Goal: Obtain resource: Download file/media

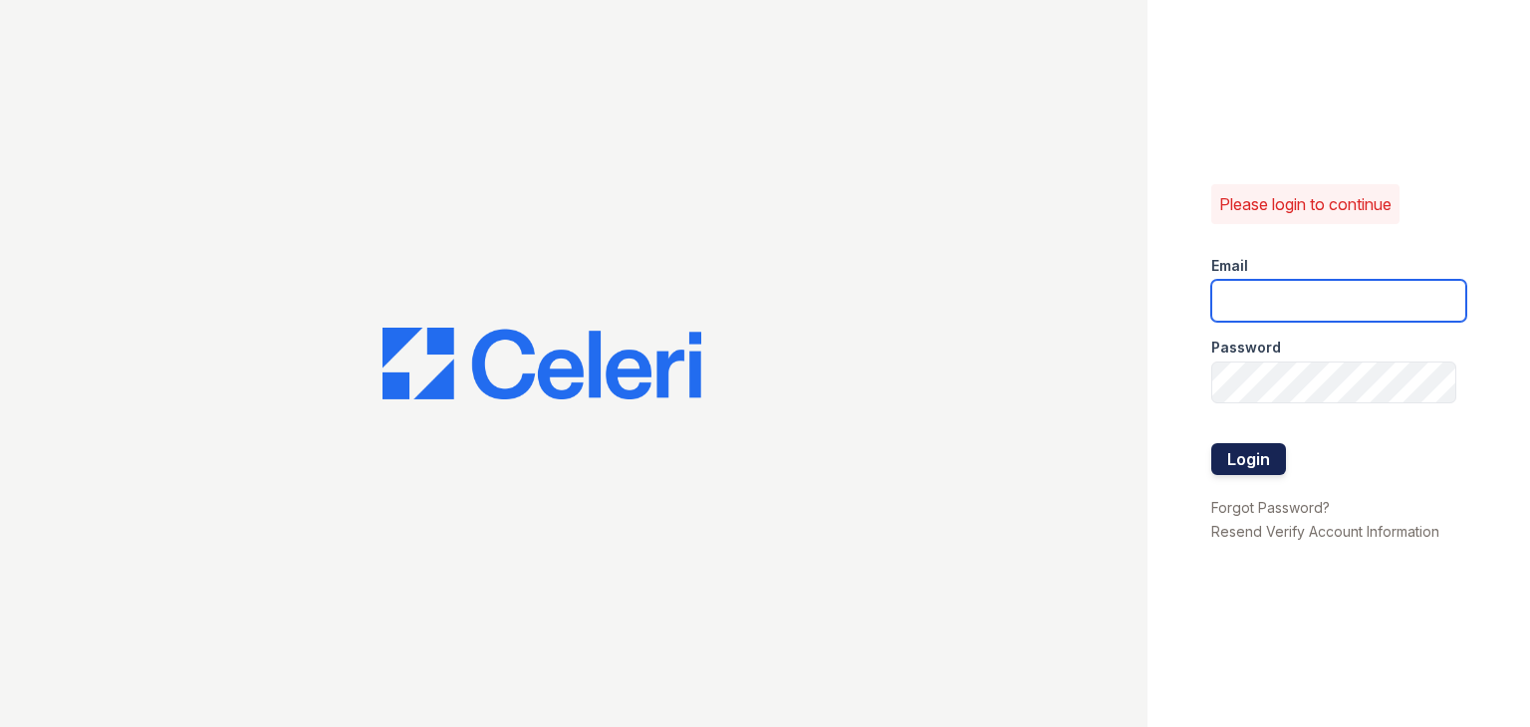
type input "apps3@av1m.com"
click at [1237, 469] on button "Login" at bounding box center [1248, 459] width 75 height 32
type input "apps3@av1m.com"
click at [1261, 456] on button "Login" at bounding box center [1248, 459] width 75 height 32
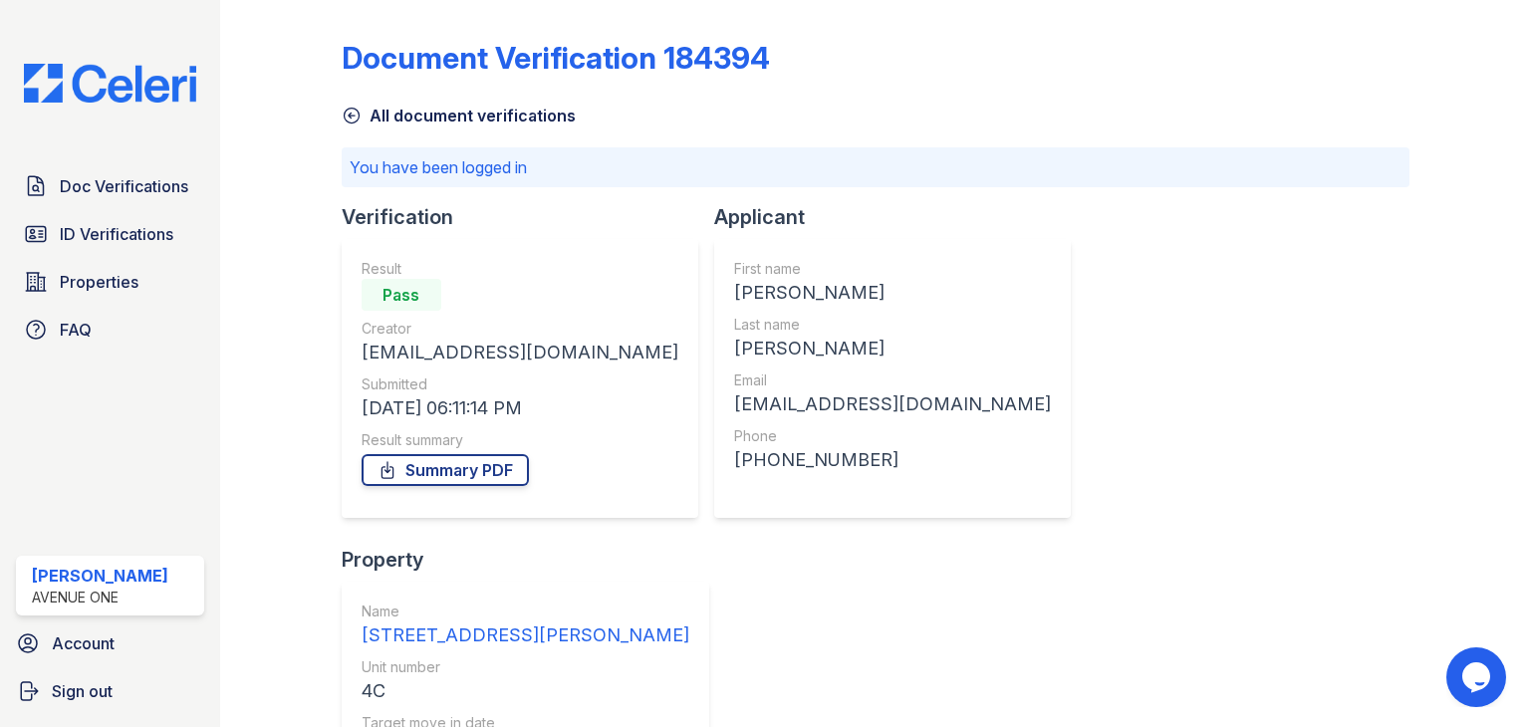
scroll to position [265, 0]
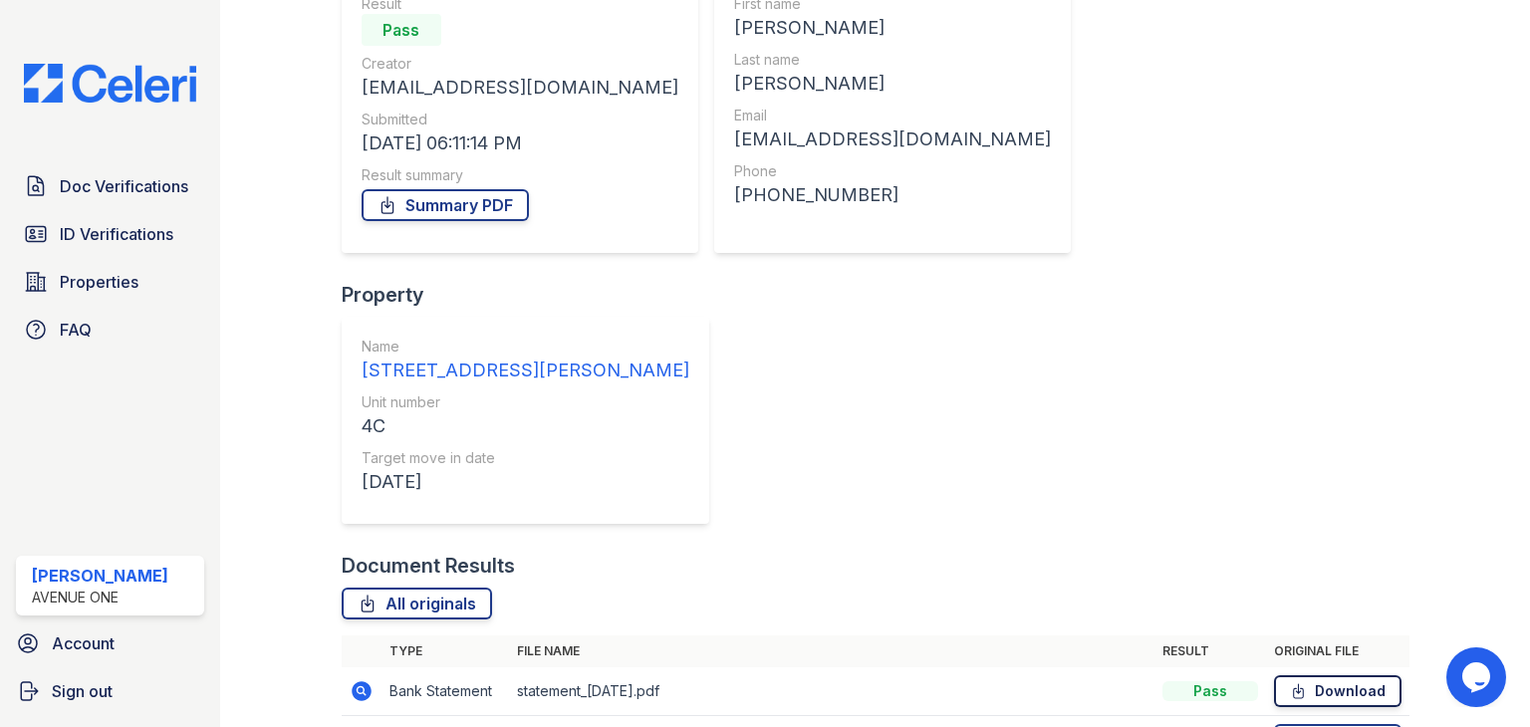
click at [1354, 675] on link "Download" at bounding box center [1338, 691] width 128 height 32
click at [1329, 724] on link "Download" at bounding box center [1338, 740] width 128 height 32
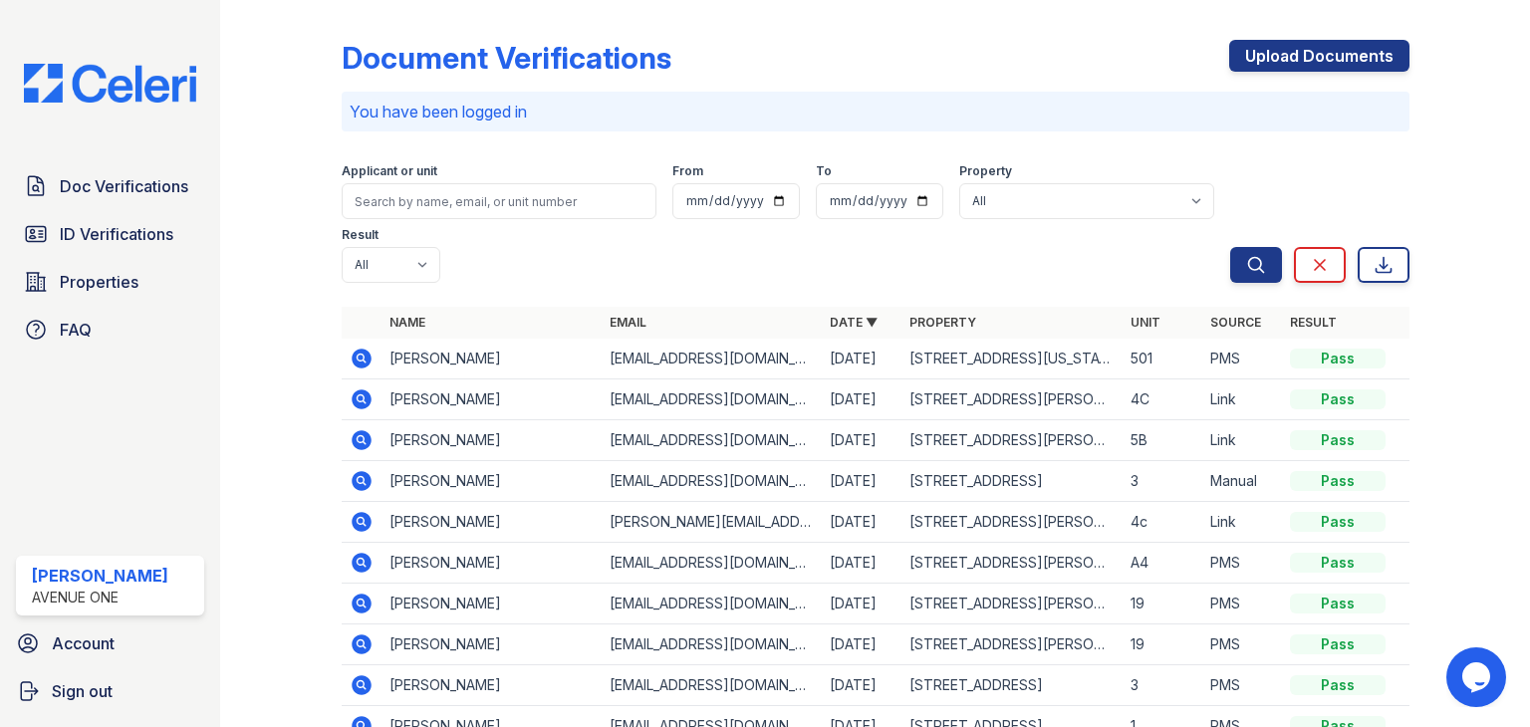
click at [354, 396] on icon at bounding box center [362, 400] width 20 height 20
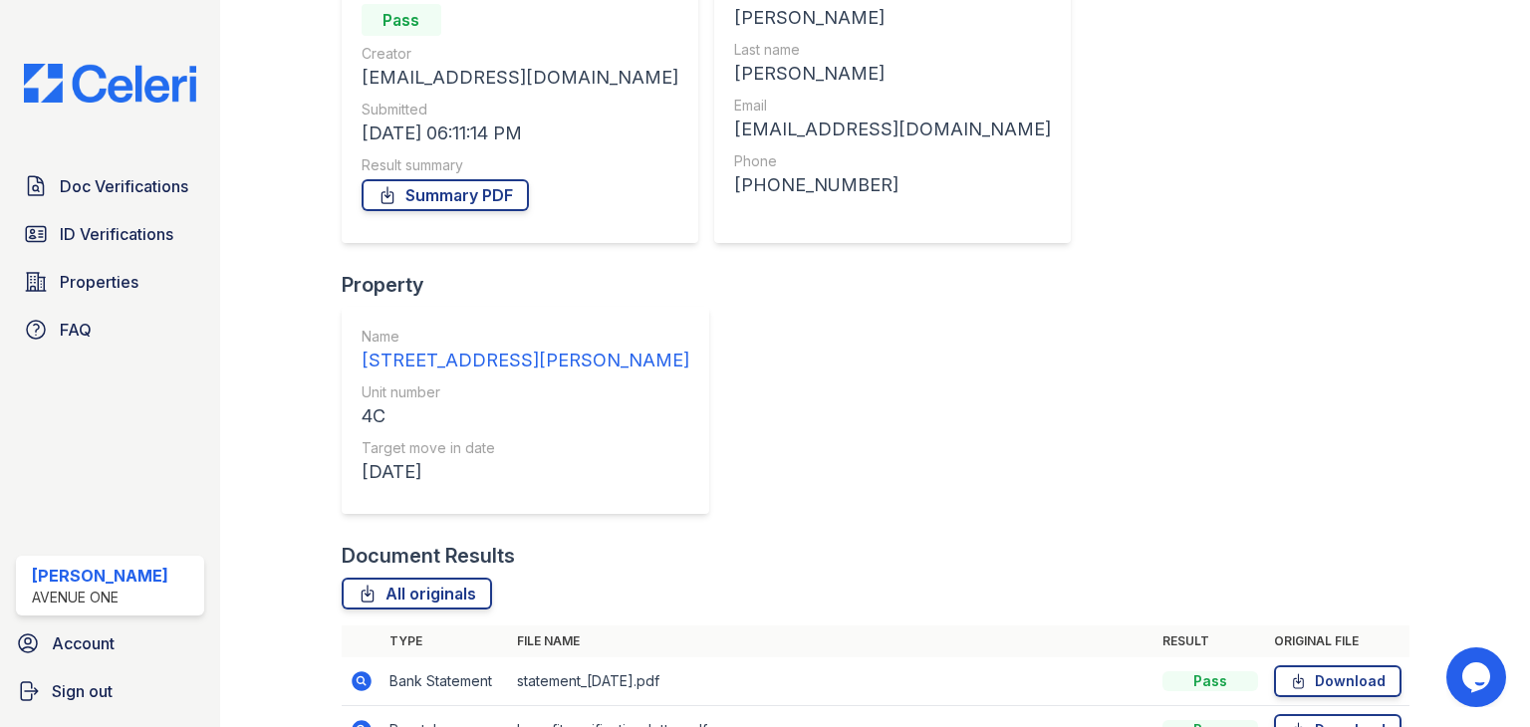
scroll to position [221, 0]
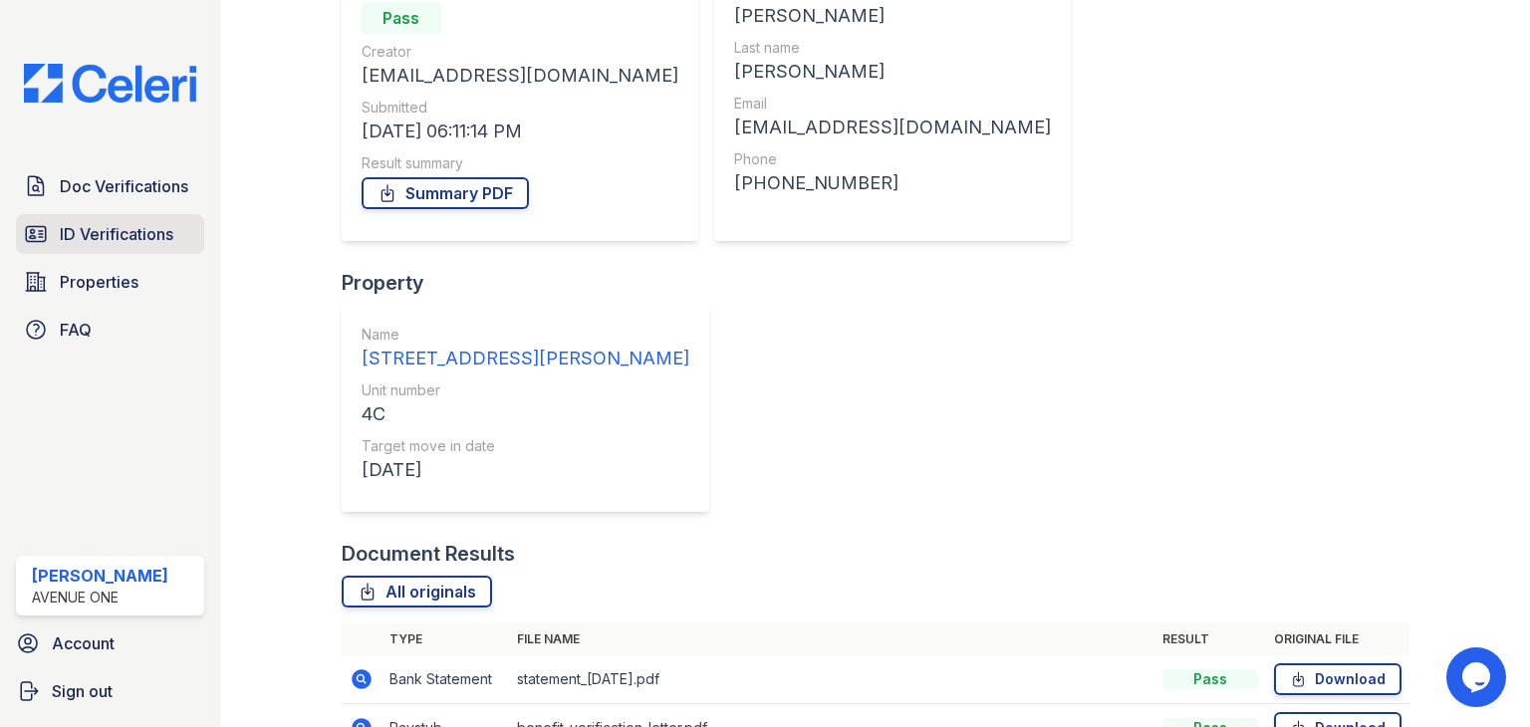
click at [84, 237] on span "ID Verifications" at bounding box center [117, 234] width 114 height 24
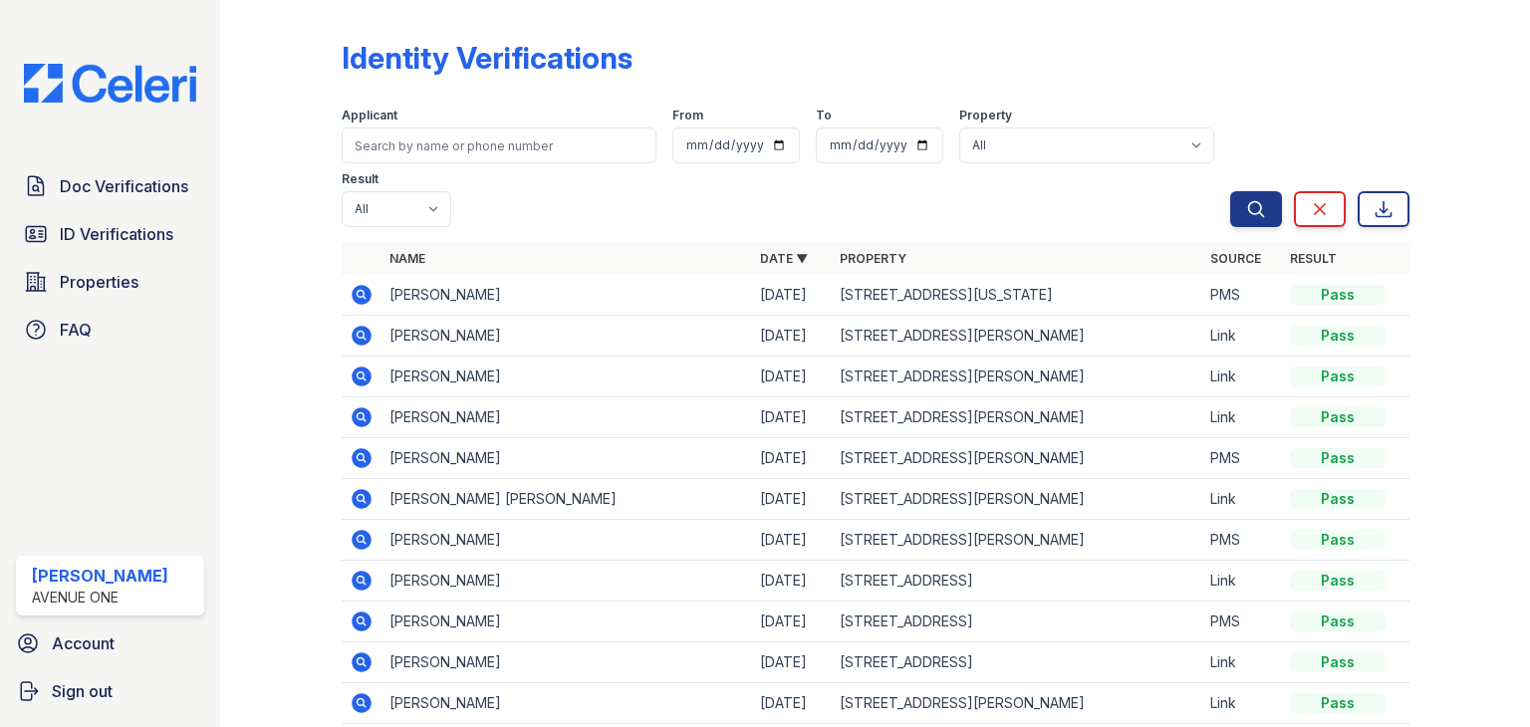
click at [350, 384] on icon at bounding box center [362, 377] width 24 height 24
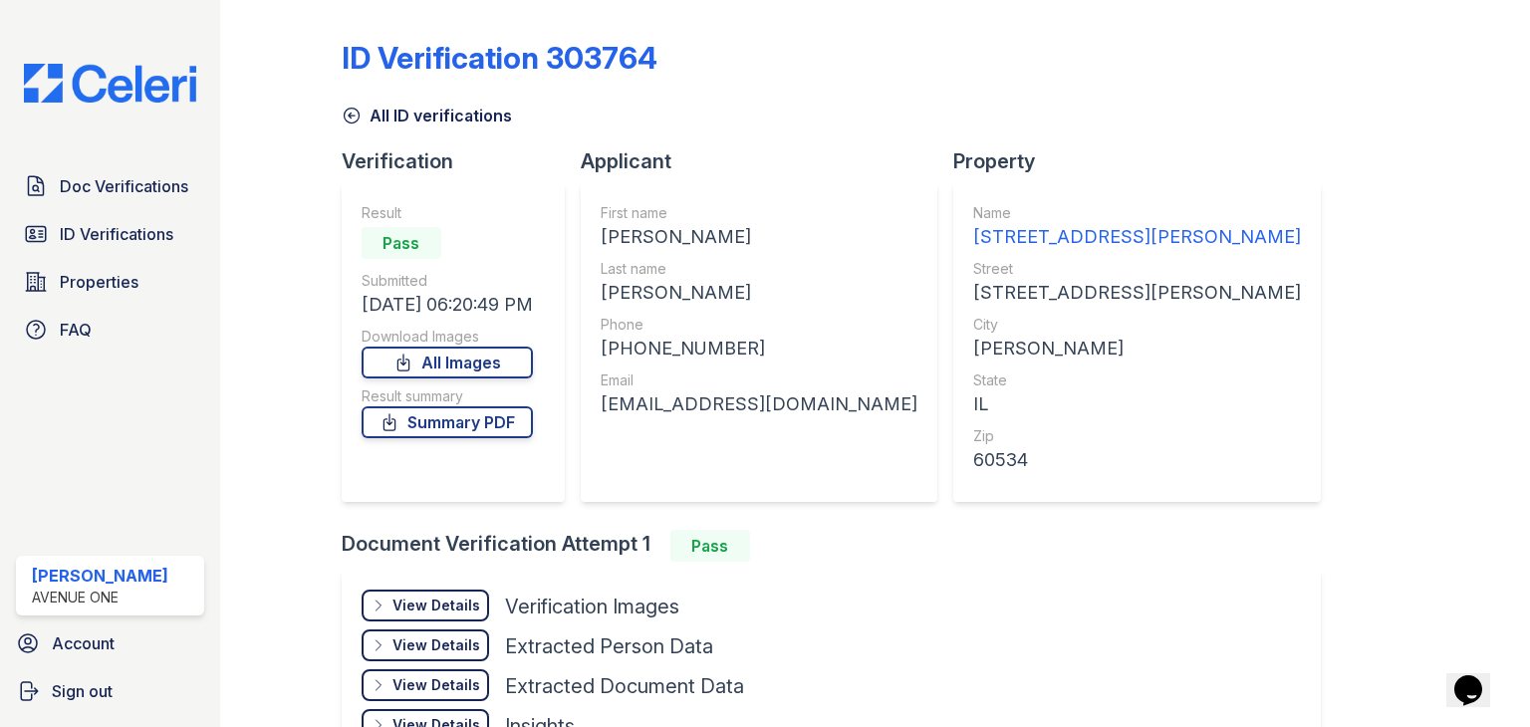
scroll to position [134, 0]
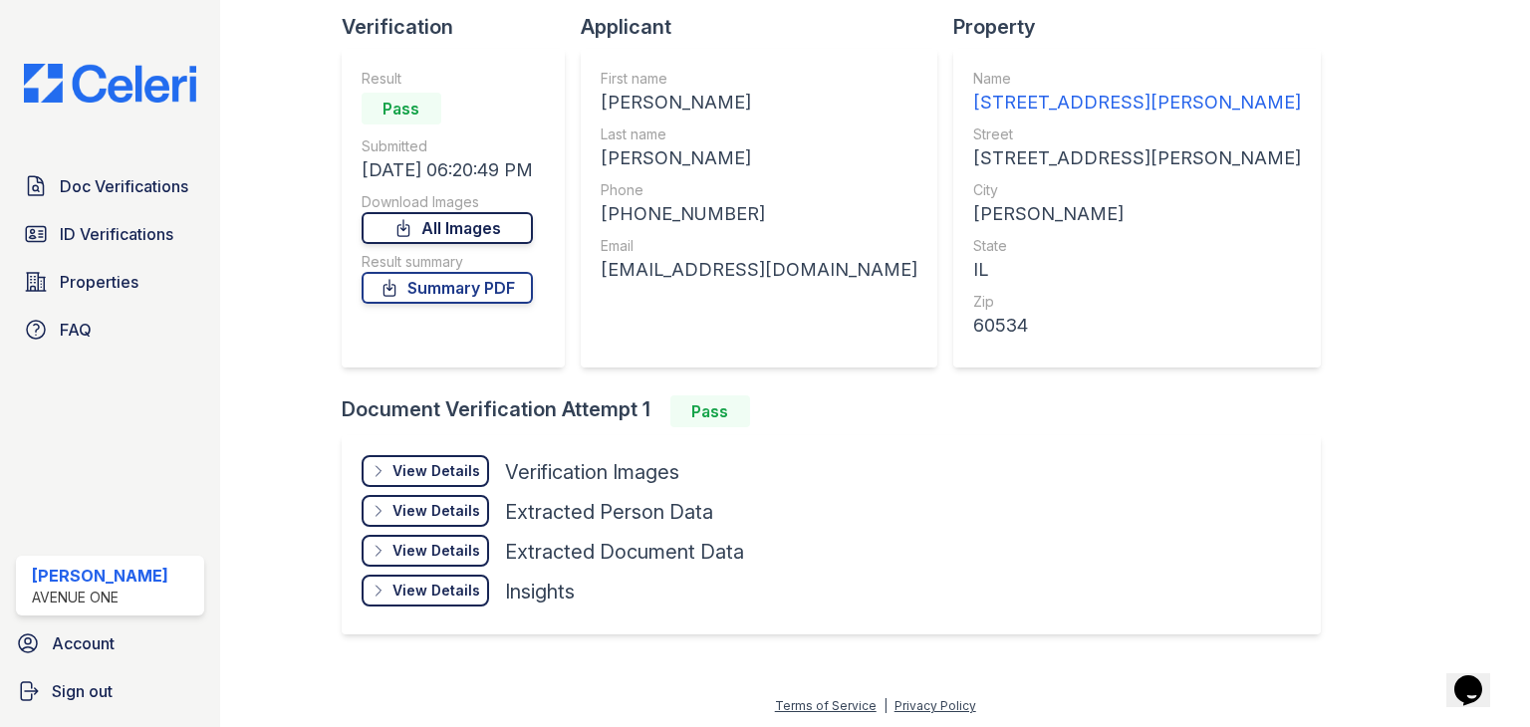
click at [454, 216] on link "All Images" at bounding box center [447, 228] width 171 height 32
click at [451, 296] on link "Summary PDF" at bounding box center [447, 288] width 171 height 32
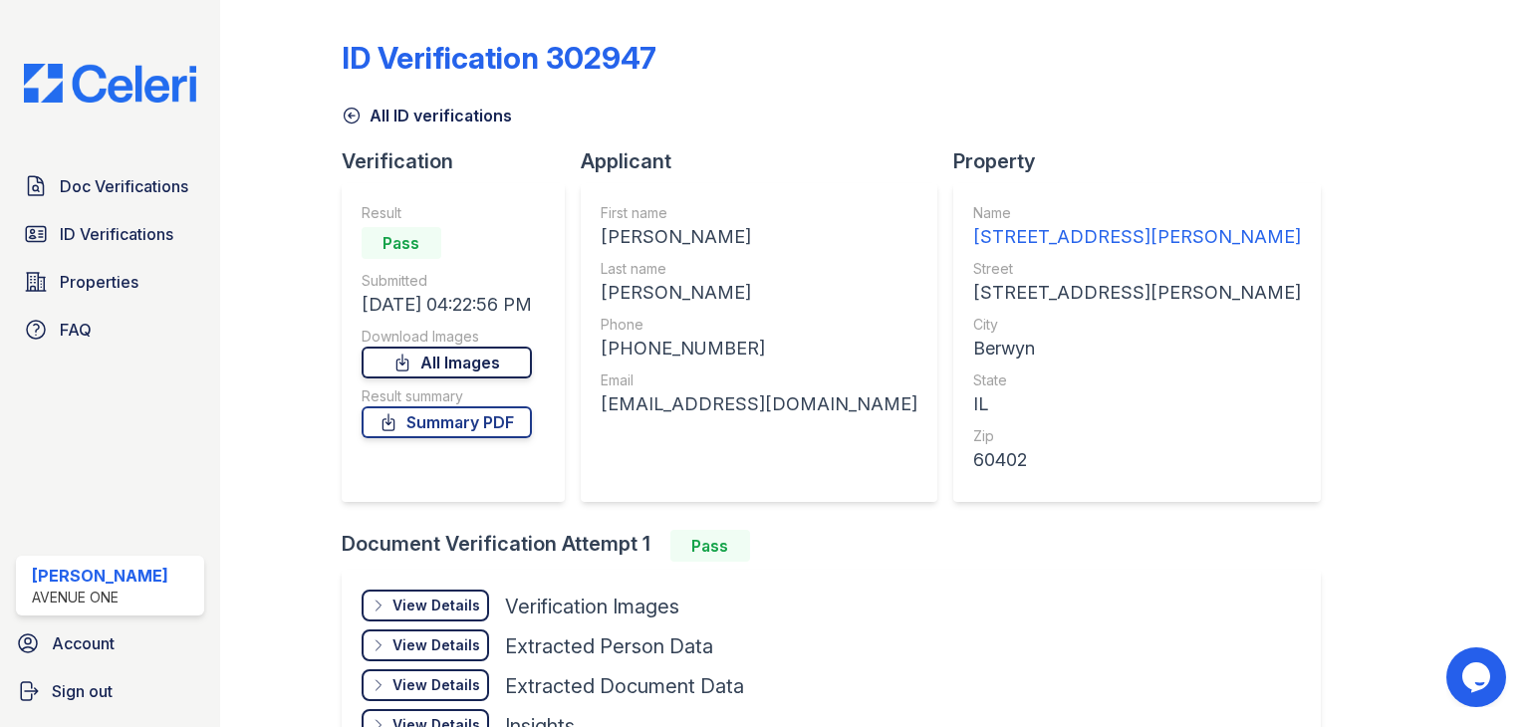
click at [499, 367] on link "All Images" at bounding box center [447, 363] width 170 height 32
click at [1375, 333] on div "ID Verification 302947 All ID verifications Verification Result Pass Submitted …" at bounding box center [876, 402] width 1068 height 789
click at [461, 419] on link "Summary PDF" at bounding box center [447, 422] width 170 height 32
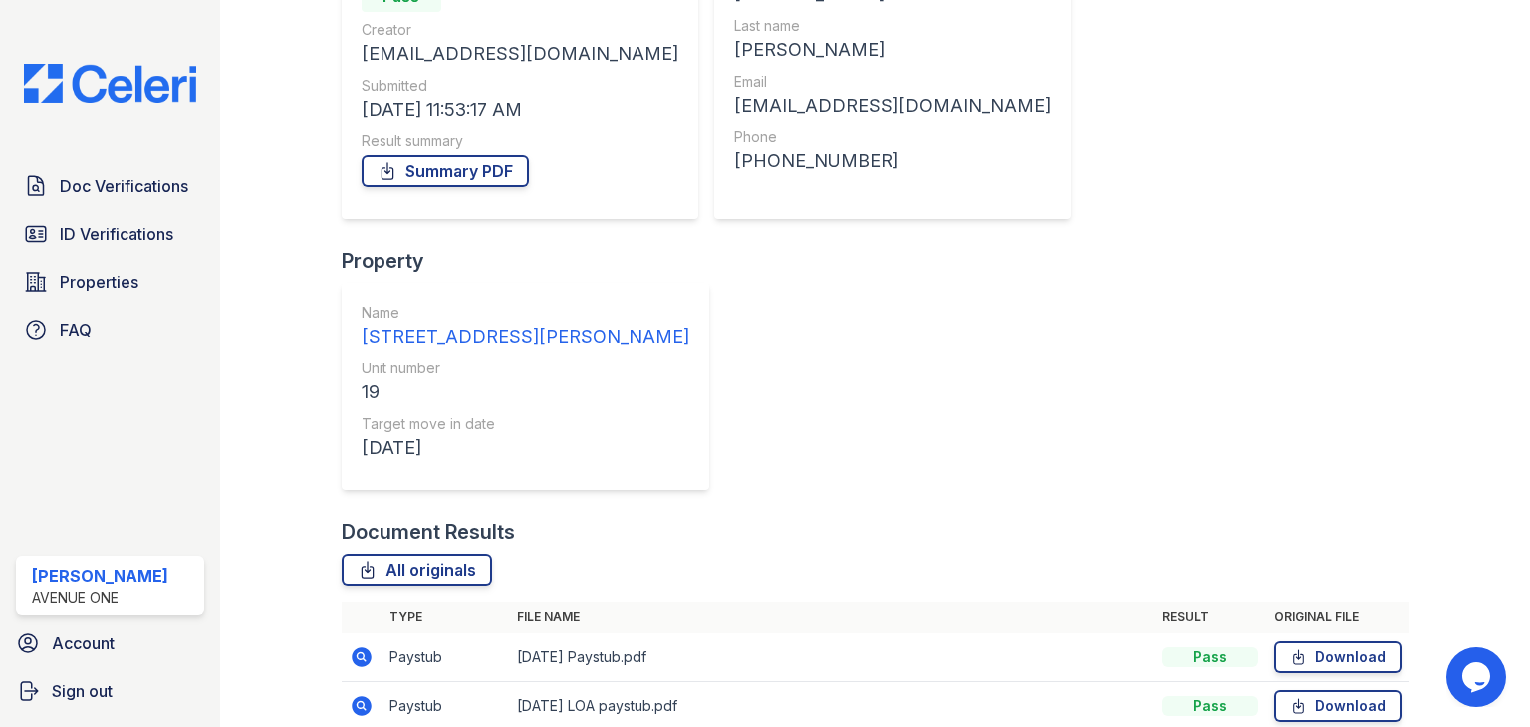
scroll to position [403, 0]
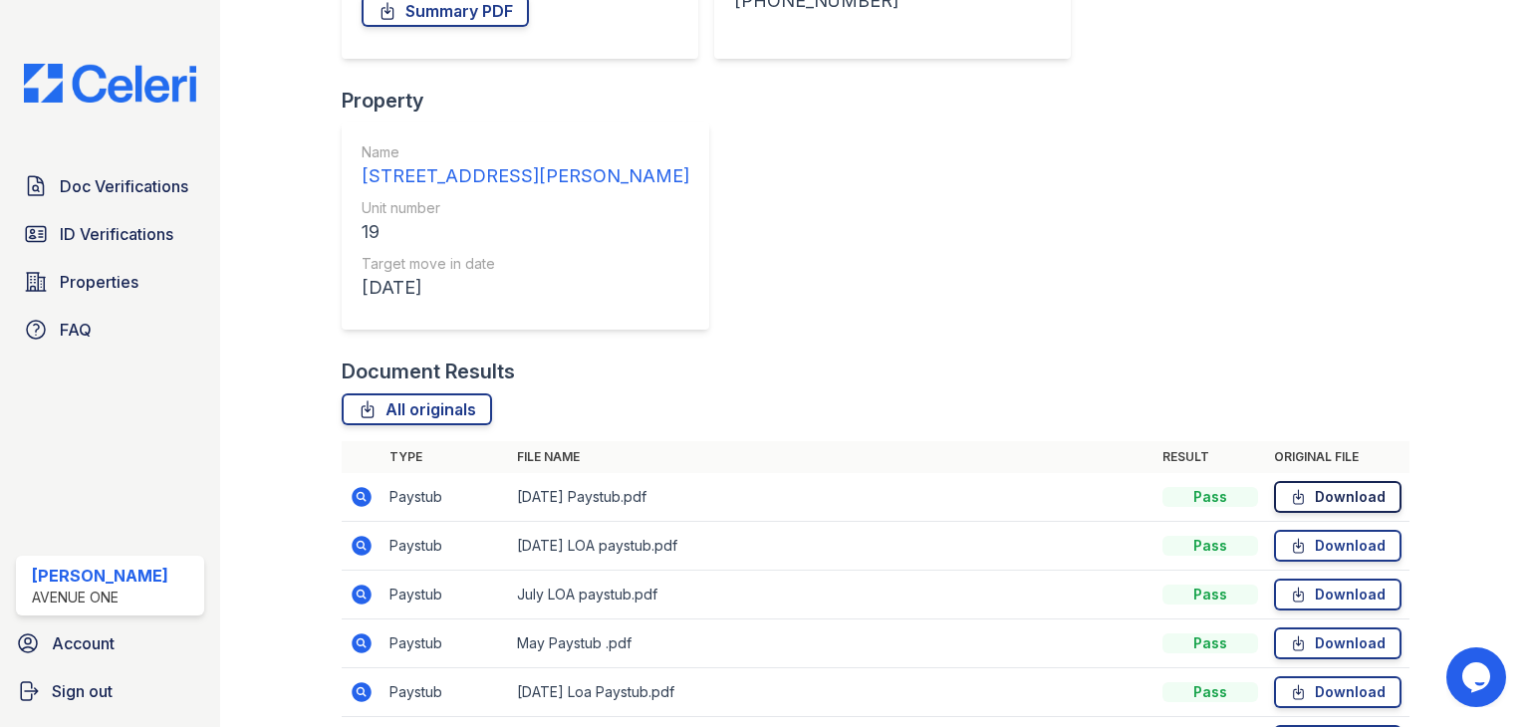
click at [1310, 481] on link "Download" at bounding box center [1338, 497] width 128 height 32
click at [1303, 530] on link "Download" at bounding box center [1338, 546] width 128 height 32
click at [1299, 579] on link "Download" at bounding box center [1338, 595] width 128 height 32
click at [1290, 682] on icon at bounding box center [1298, 692] width 17 height 20
click at [1293, 726] on icon at bounding box center [1298, 741] width 10 height 14
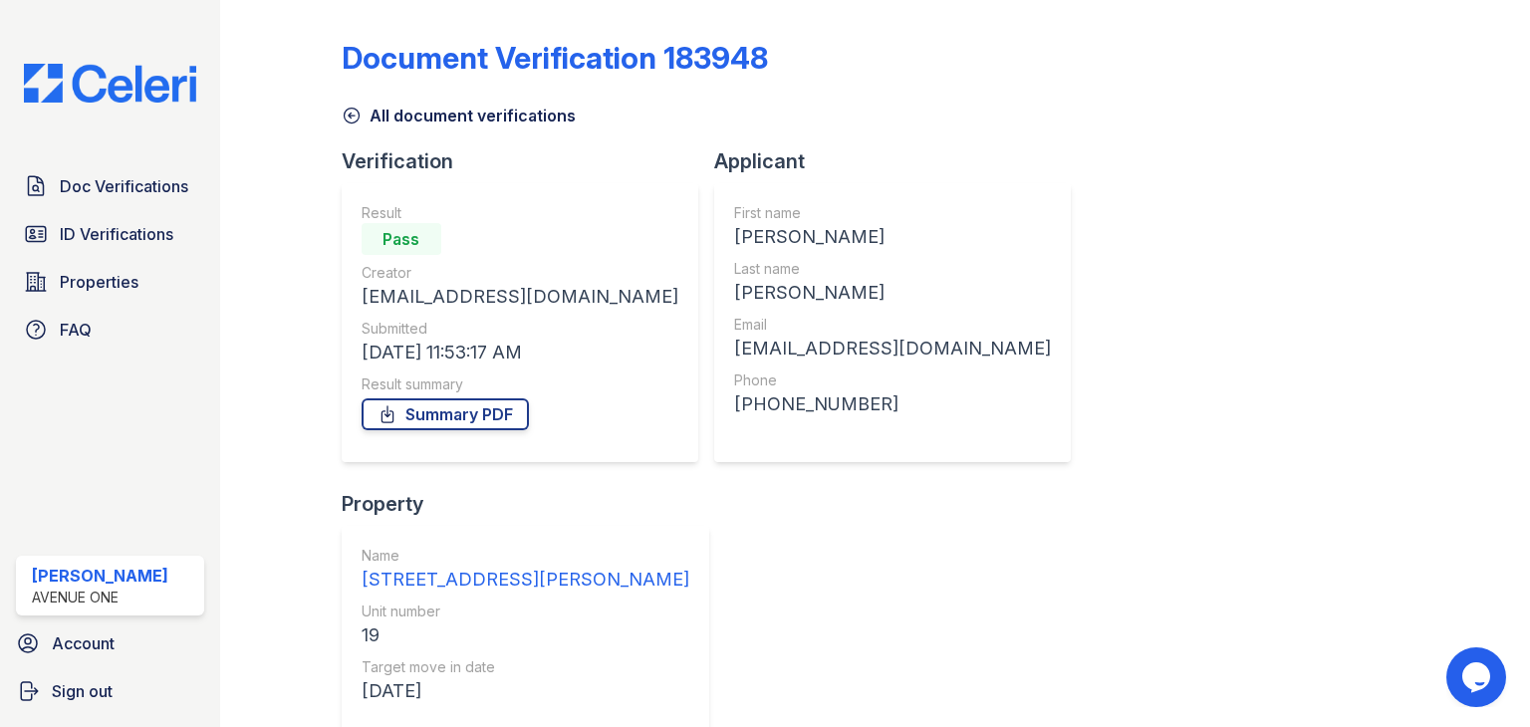
scroll to position [378, 0]
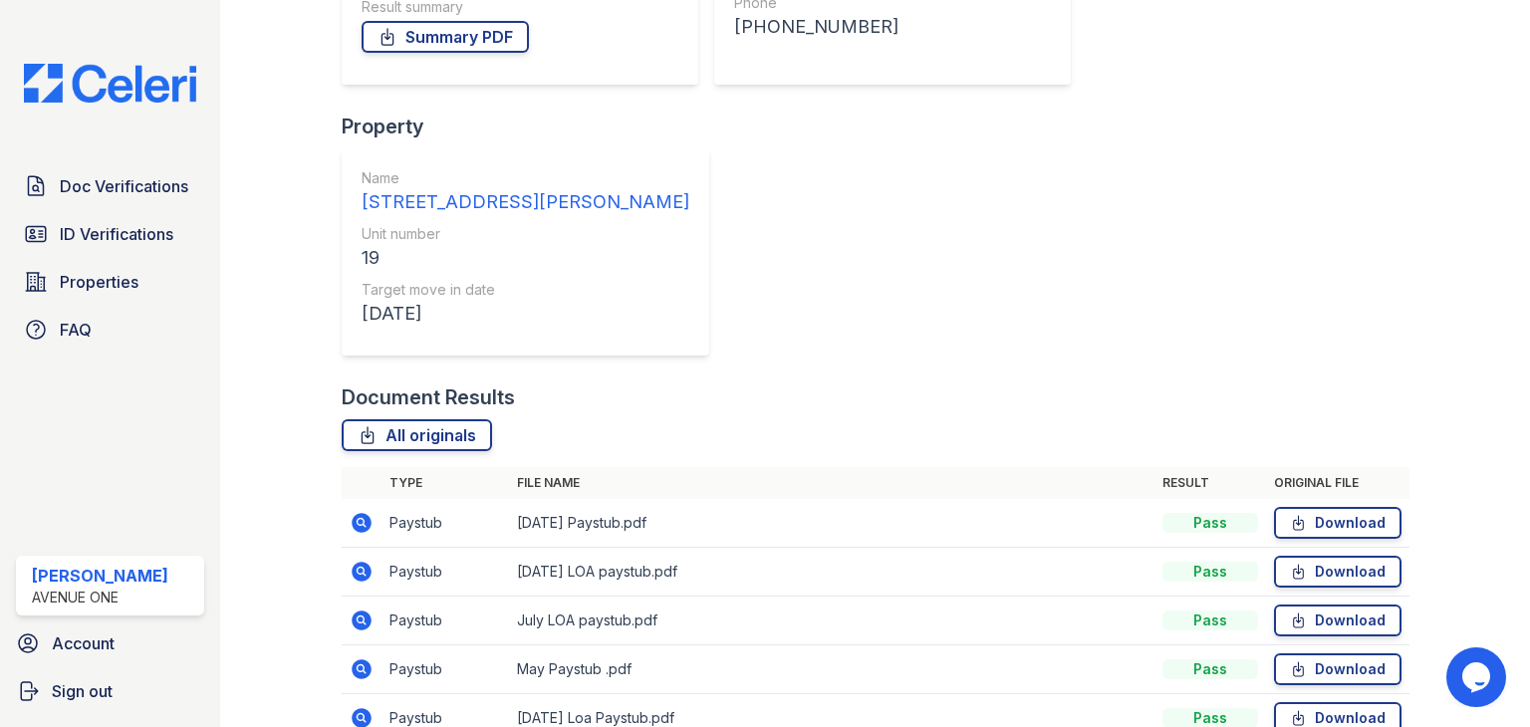
click at [464, 45] on link "Summary PDF" at bounding box center [445, 37] width 167 height 32
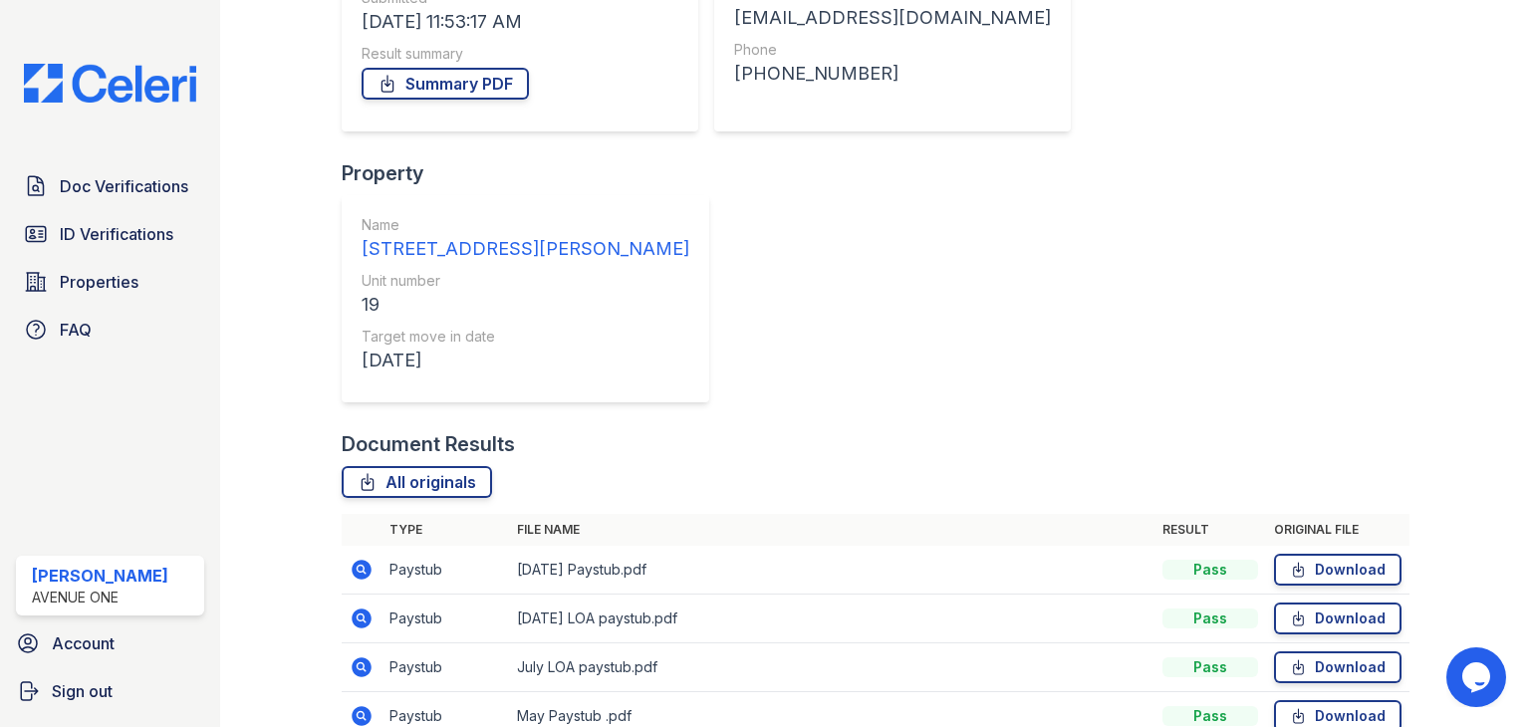
scroll to position [403, 0]
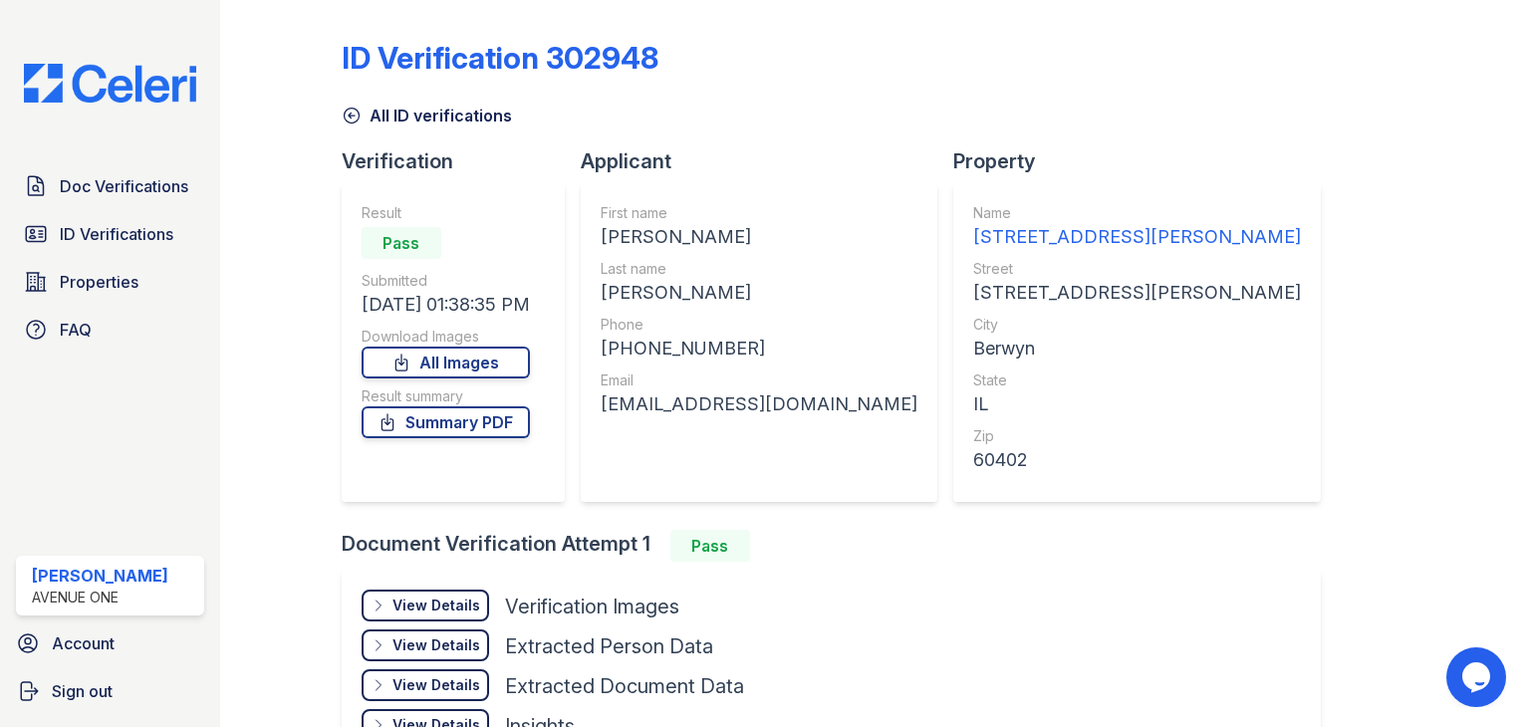
scroll to position [134, 0]
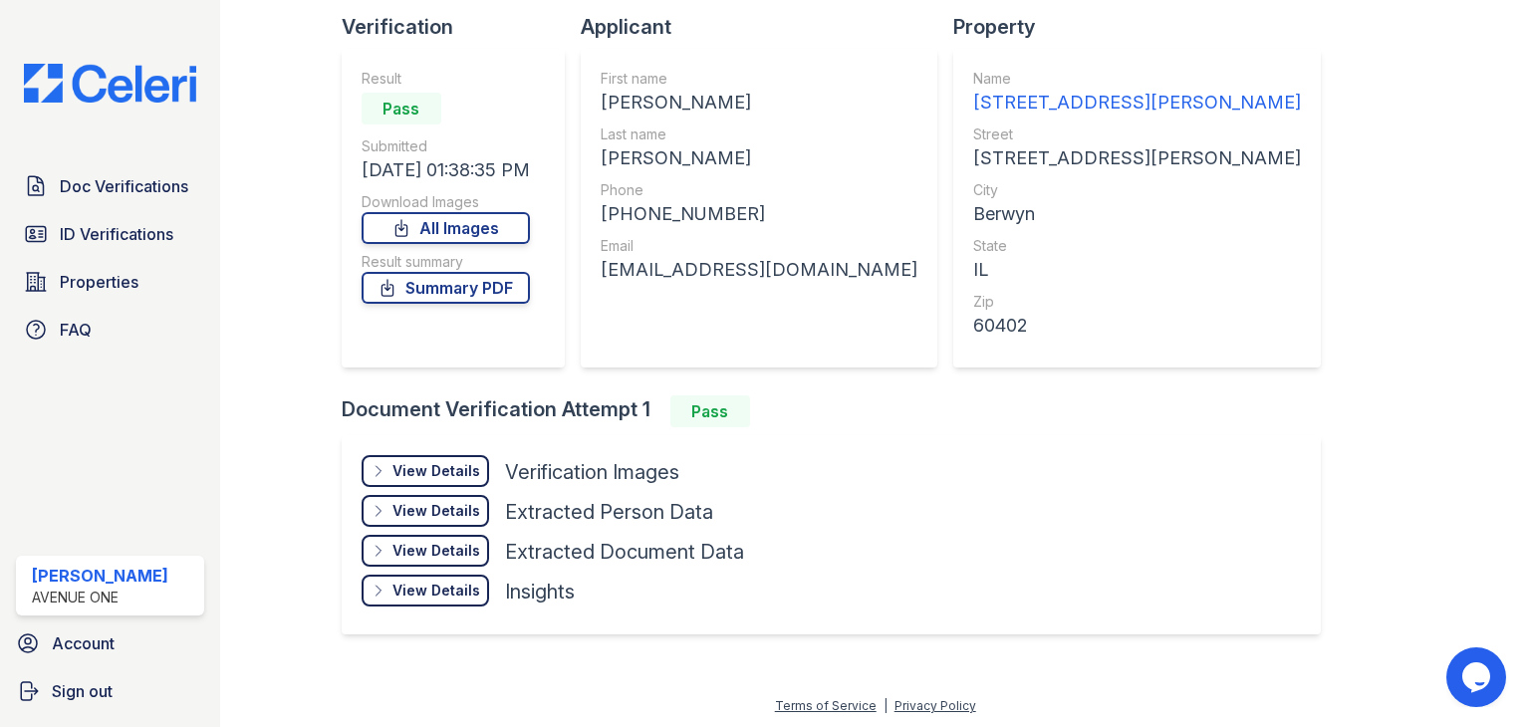
drag, startPoint x: 436, startPoint y: 239, endPoint x: 453, endPoint y: 262, distance: 28.5
click at [438, 239] on link "All Images" at bounding box center [446, 228] width 168 height 32
click at [465, 292] on link "Summary PDF" at bounding box center [446, 288] width 168 height 32
click at [1412, 523] on div at bounding box center [1454, 267] width 89 height 789
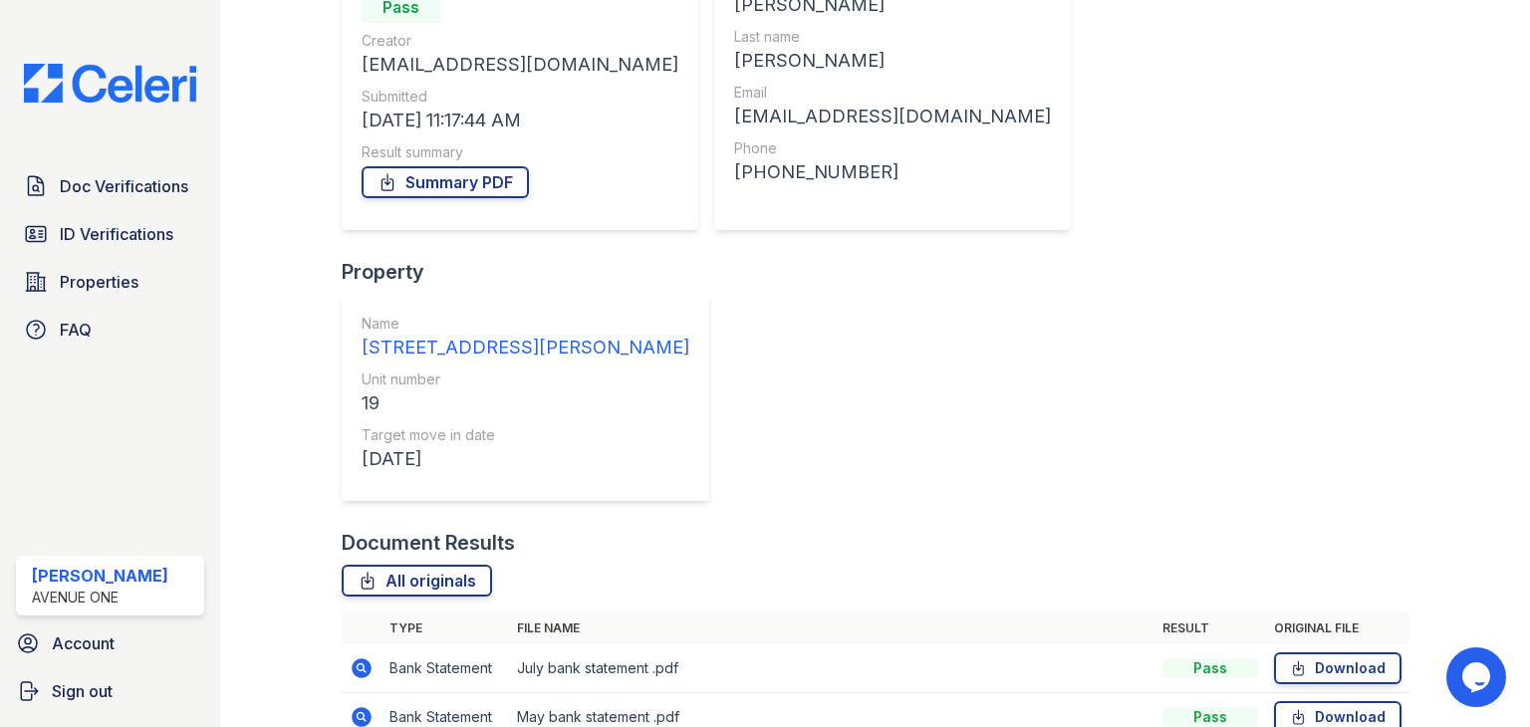
scroll to position [286, 0]
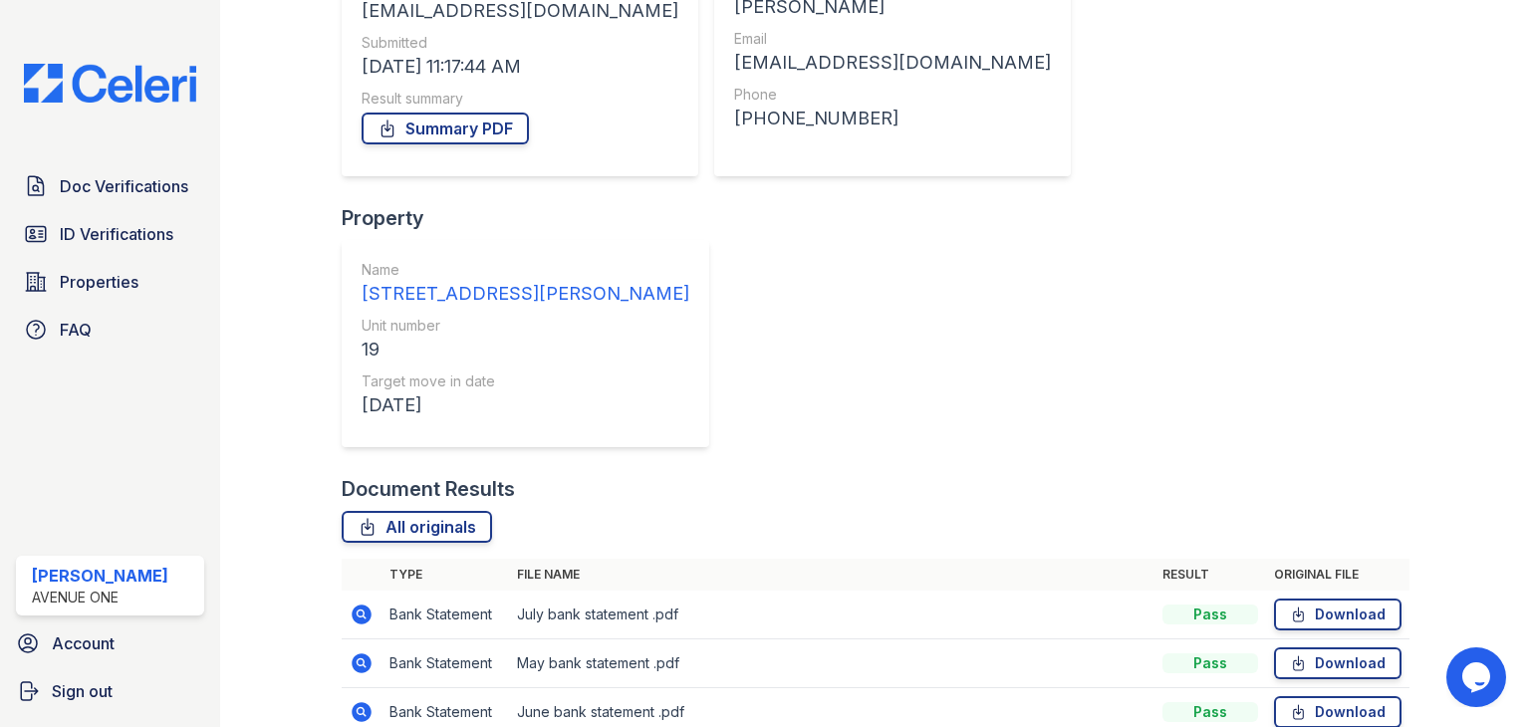
click at [1320, 599] on link "Download" at bounding box center [1338, 615] width 128 height 32
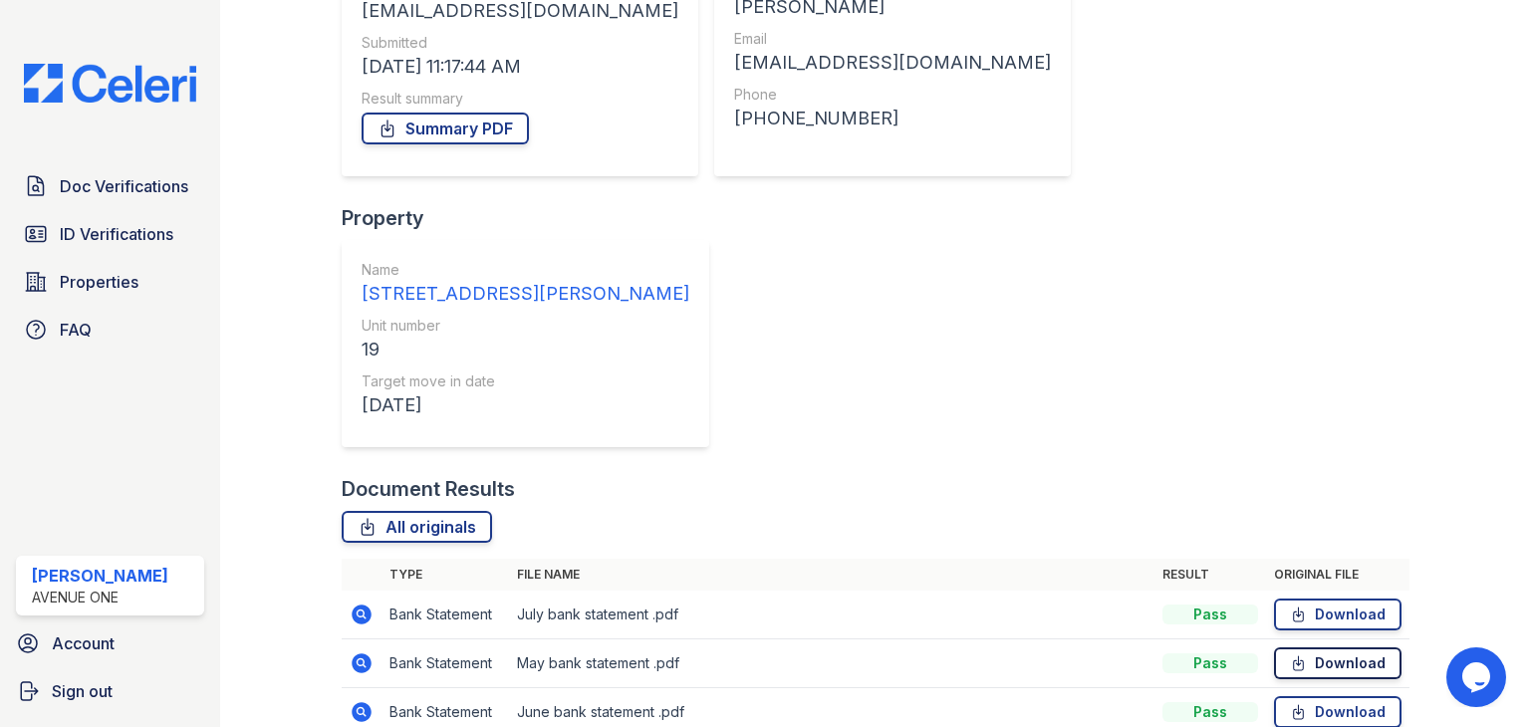
click at [1322, 648] on link "Download" at bounding box center [1338, 664] width 128 height 32
click at [1319, 696] on link "Download" at bounding box center [1338, 712] width 128 height 32
click at [411, 118] on link "Summary PDF" at bounding box center [445, 129] width 167 height 32
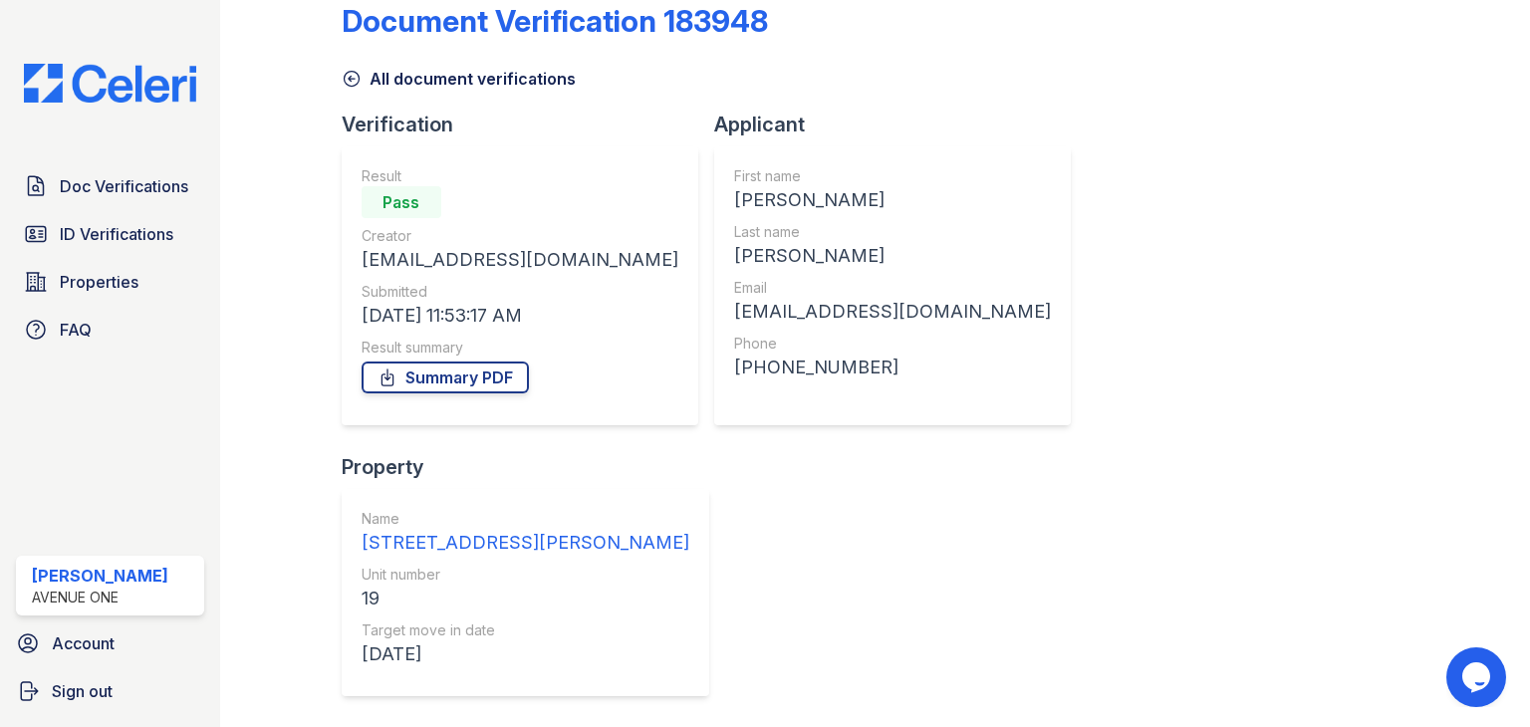
scroll to position [35, 0]
click at [1470, 155] on div at bounding box center [1454, 637] width 89 height 1328
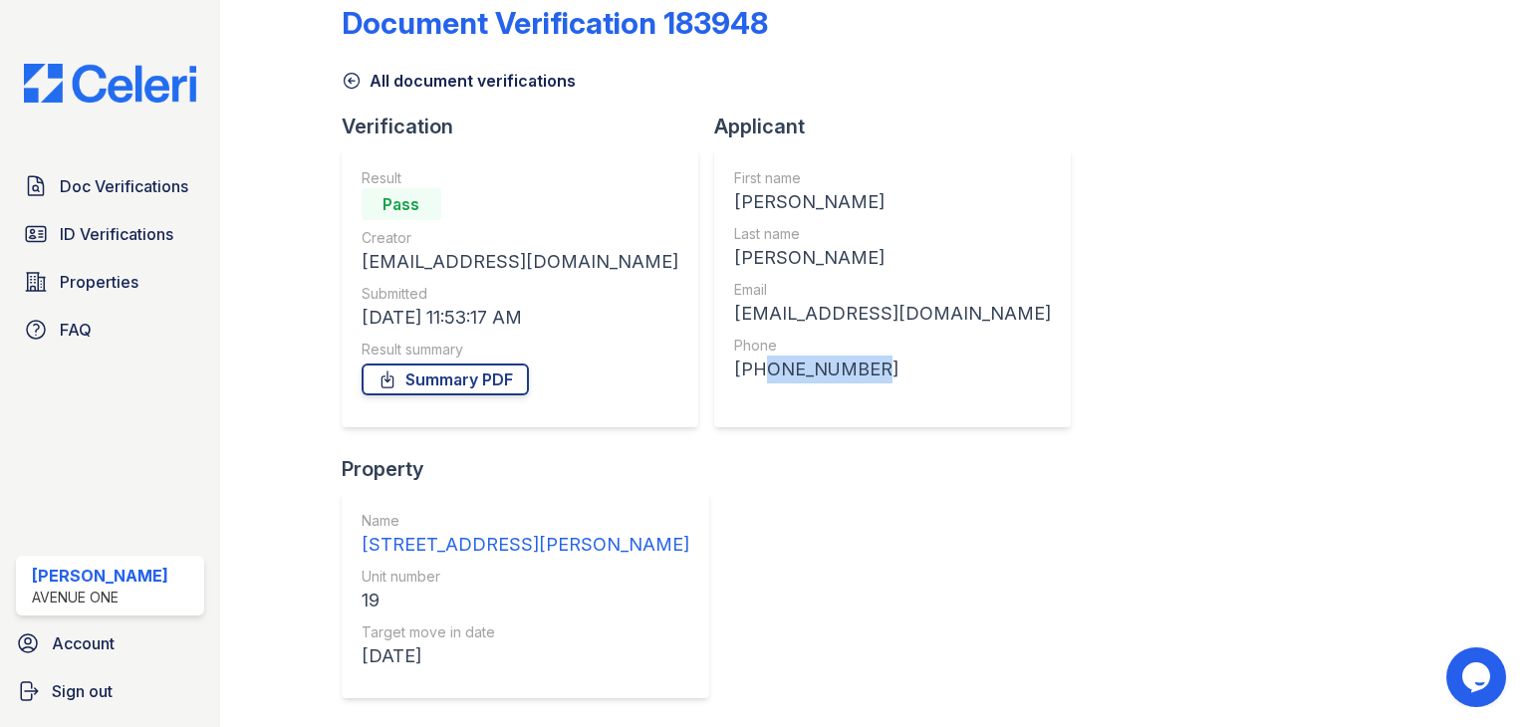
drag, startPoint x: 658, startPoint y: 361, endPoint x: 636, endPoint y: 361, distance: 21.9
click at [734, 361] on div "[PHONE_NUMBER]" at bounding box center [892, 370] width 317 height 28
copy div "3123160710"
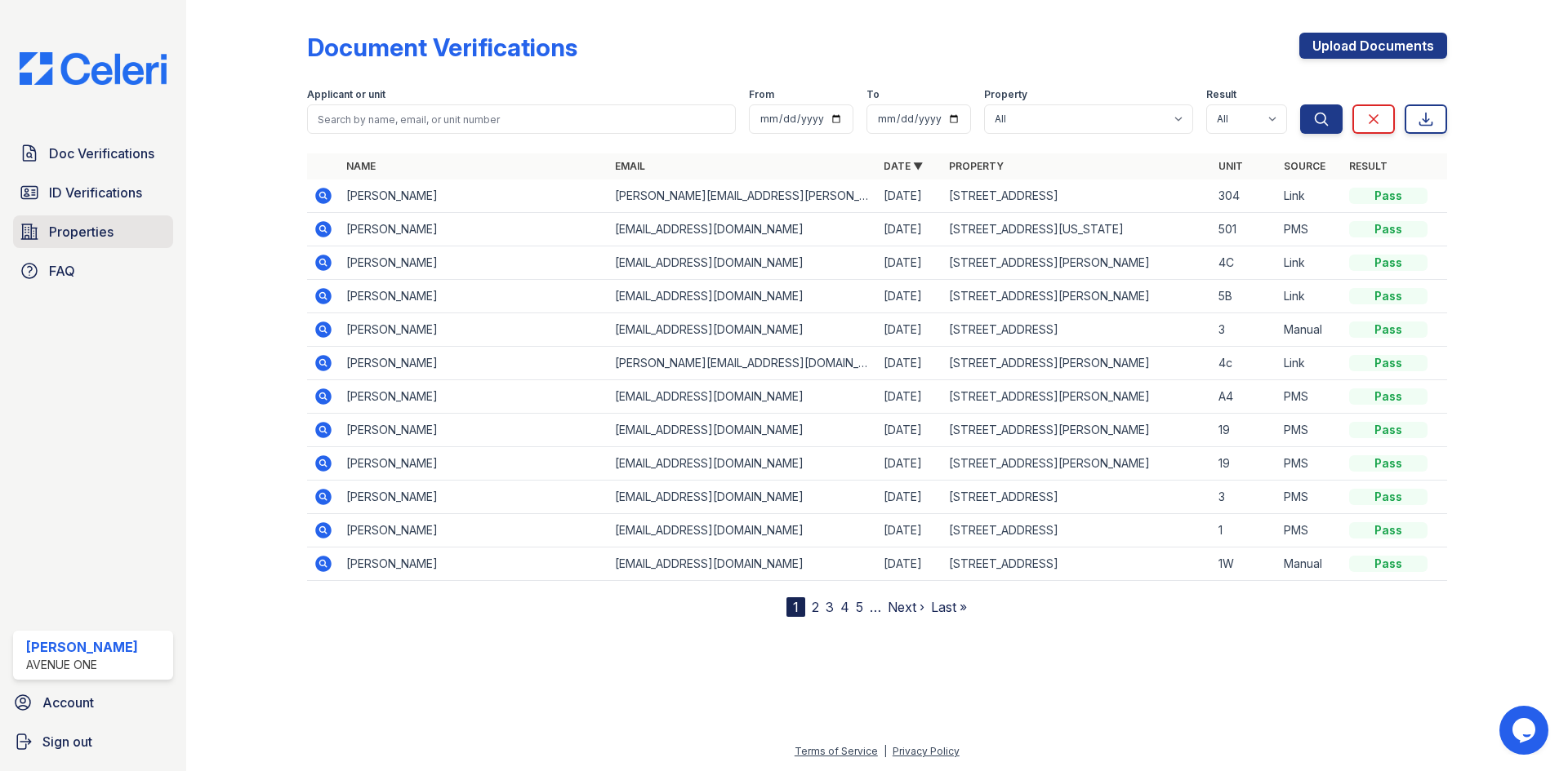
click at [112, 234] on span "Properties" at bounding box center [81, 232] width 65 height 20
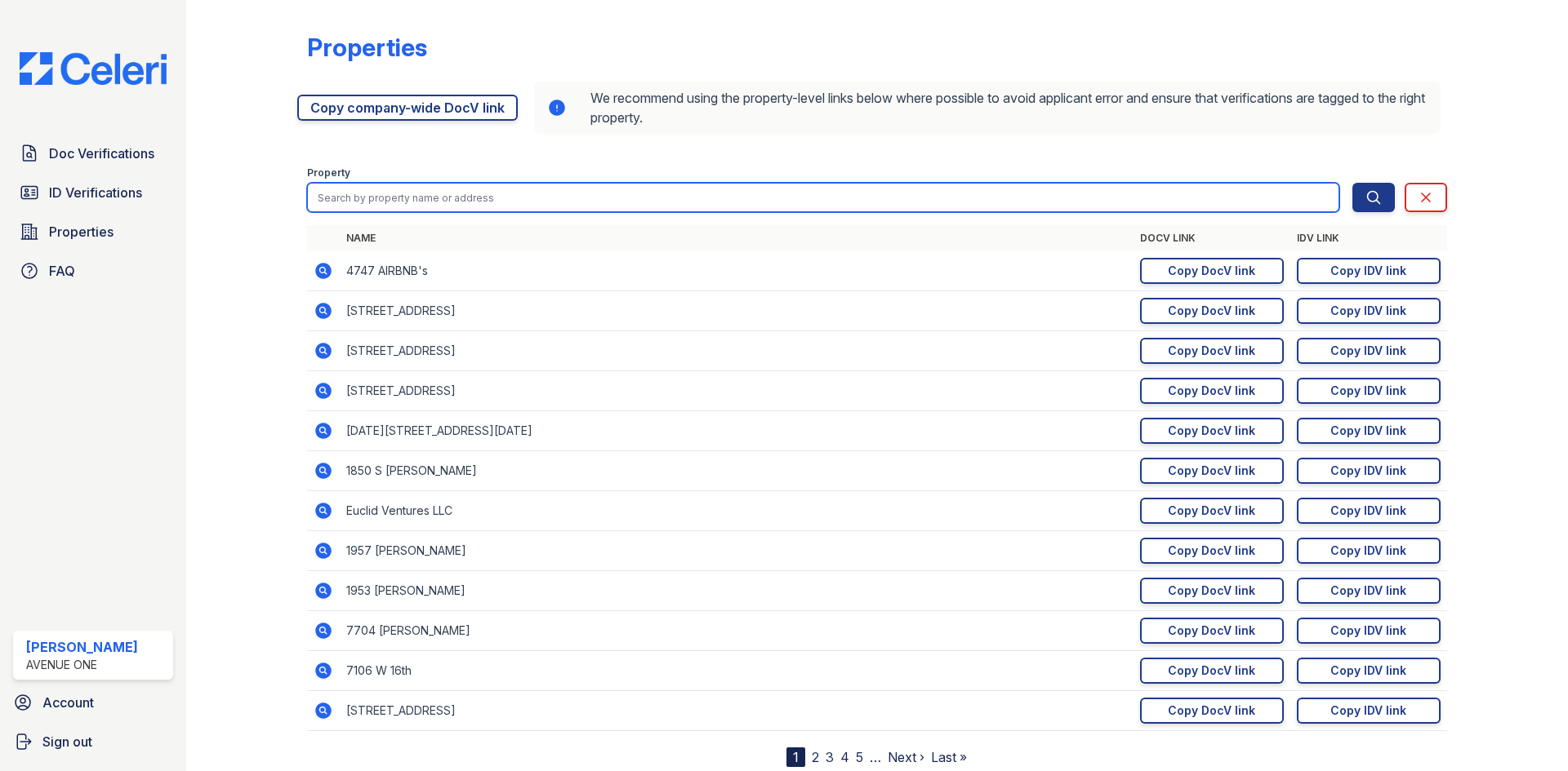
click at [729, 197] on input "search" at bounding box center [823, 197] width 1032 height 29
type input "6701"
click at [1352, 183] on button "Search" at bounding box center [1374, 197] width 43 height 29
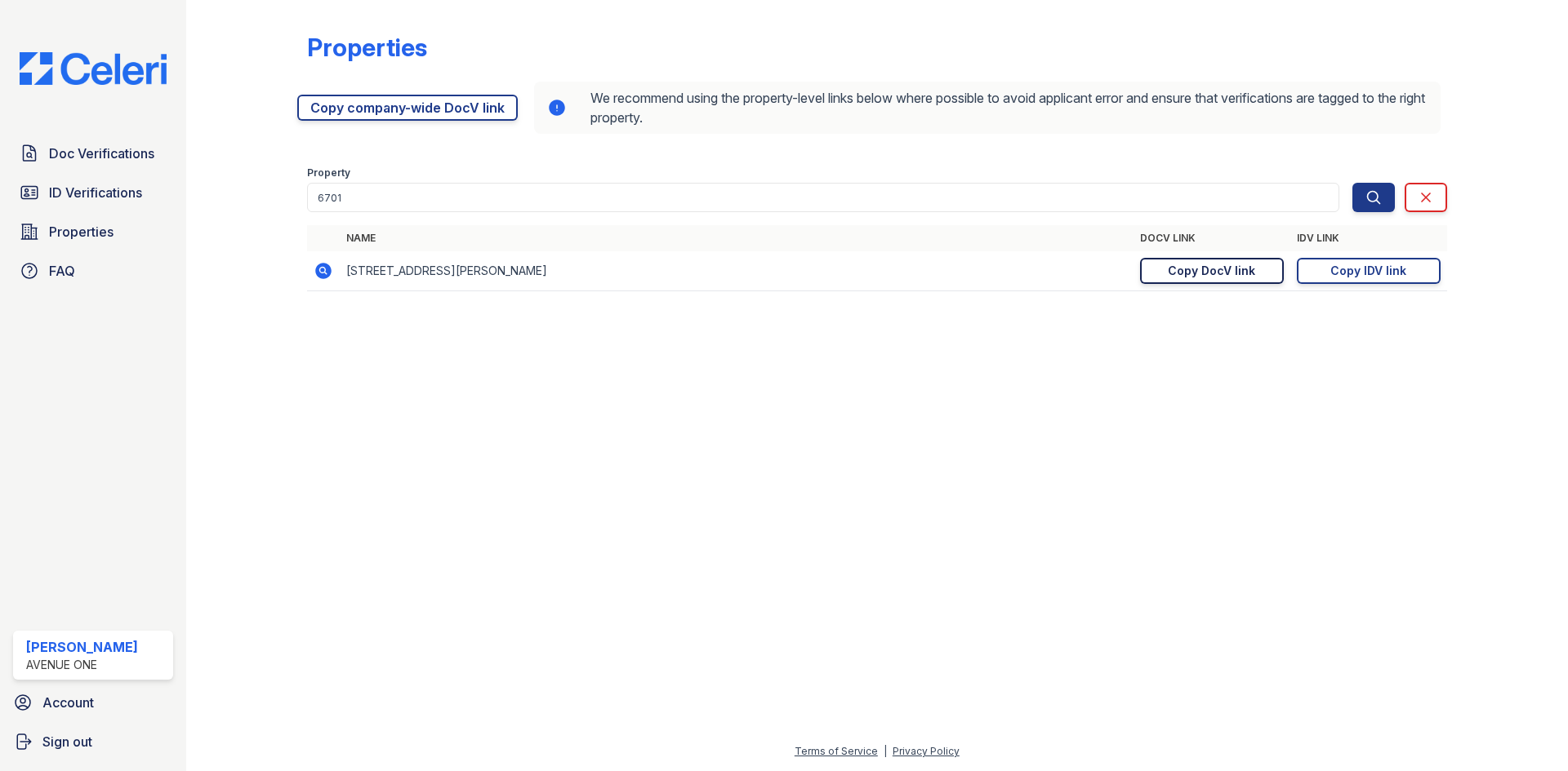
click at [1204, 272] on div "Copy DocV link" at bounding box center [1211, 271] width 88 height 16
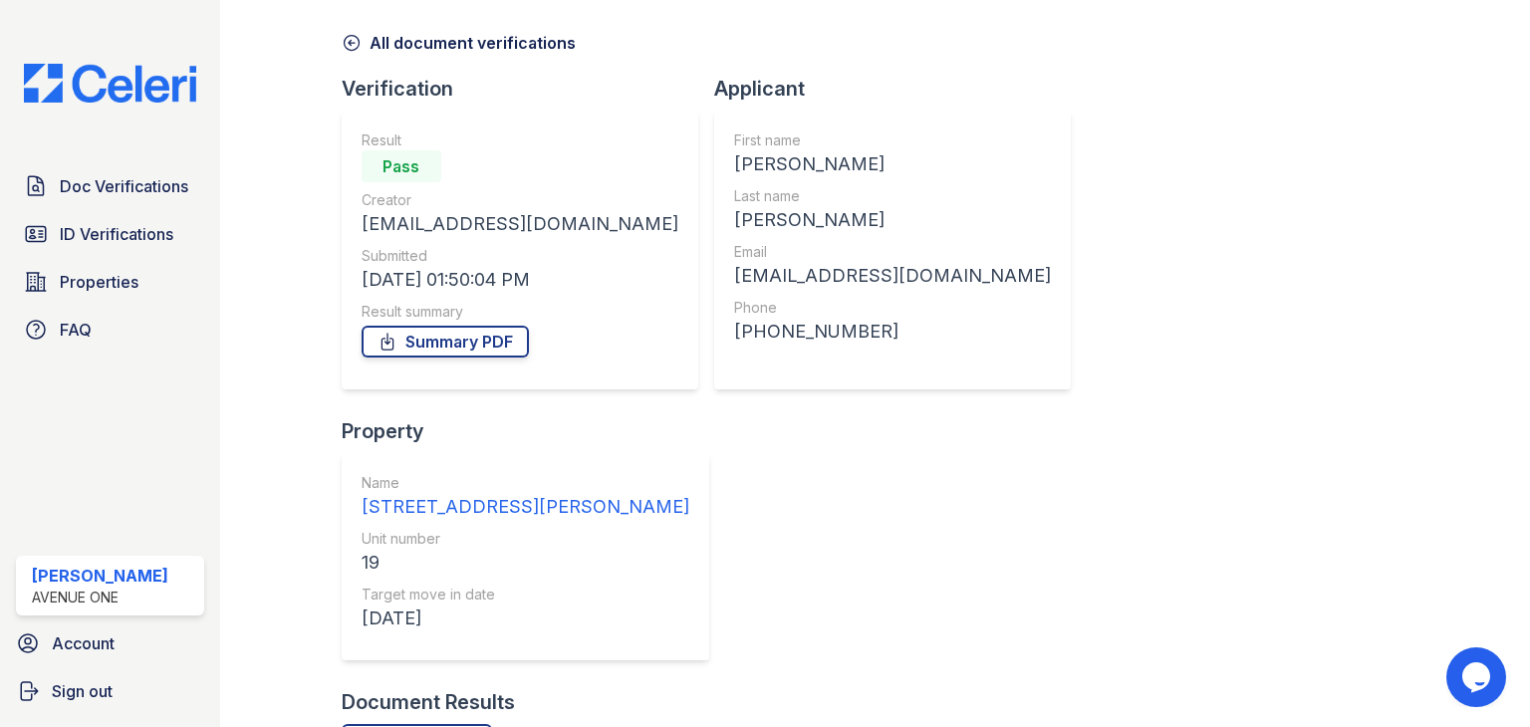
scroll to position [112, 0]
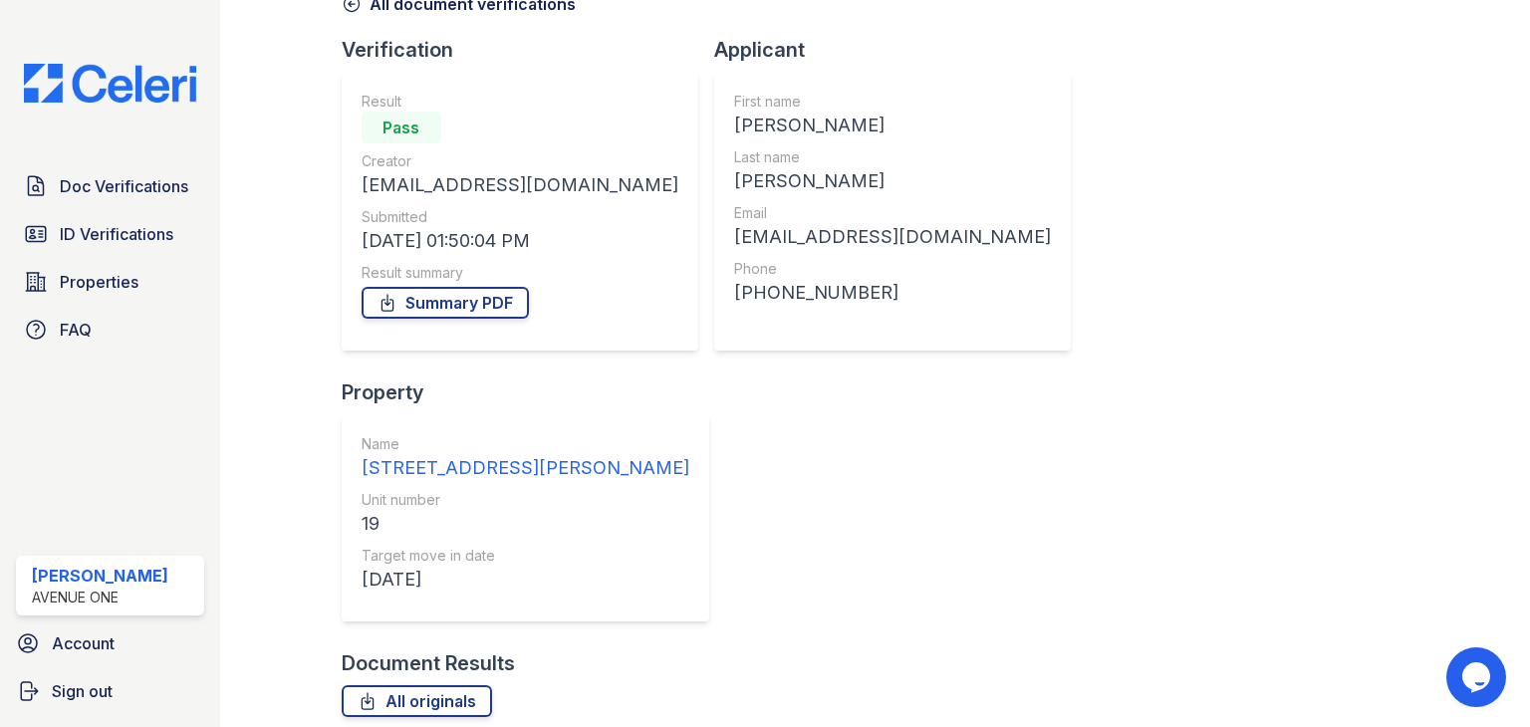
click at [481, 284] on div "Summary PDF" at bounding box center [520, 303] width 317 height 40
click at [482, 296] on link "Summary PDF" at bounding box center [445, 303] width 167 height 32
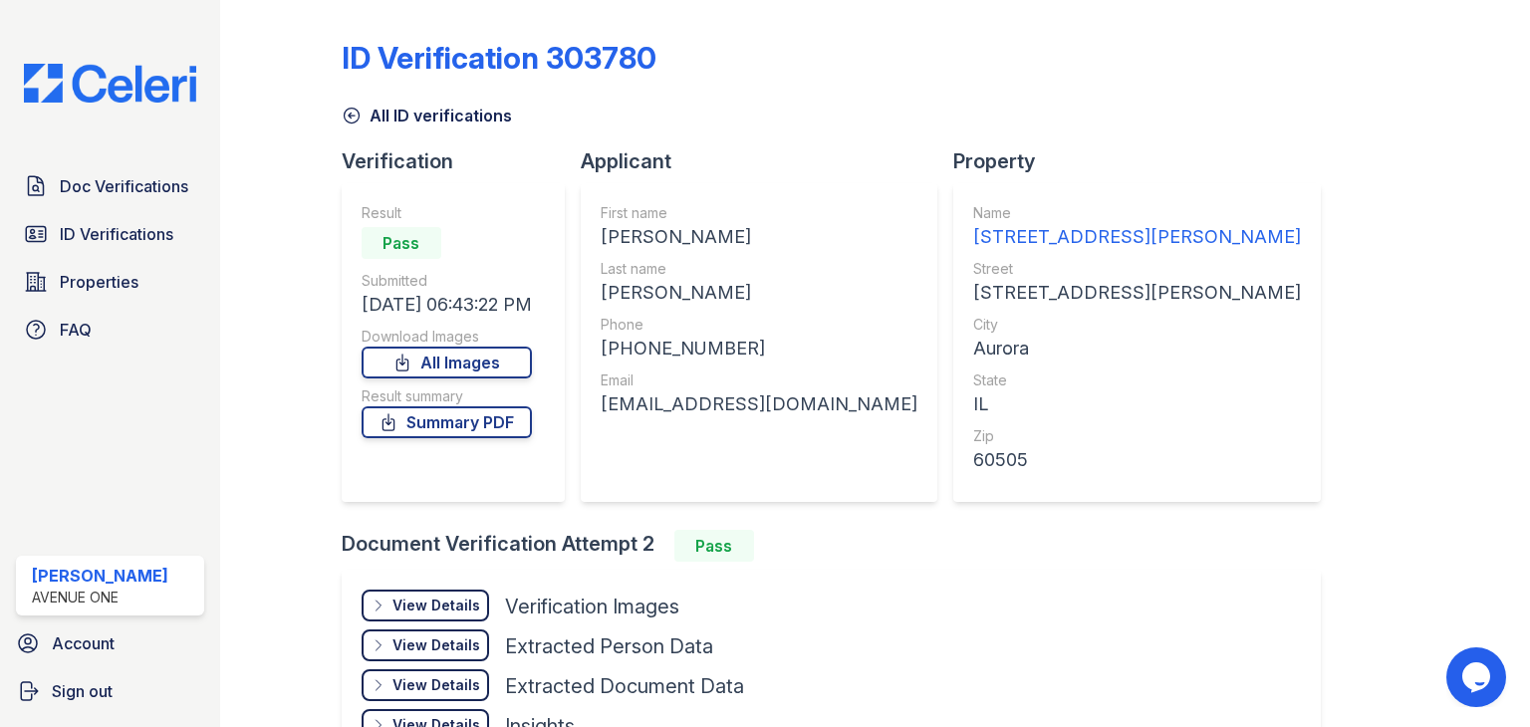
click at [1514, 302] on div "ID Verification 303780 All ID verifications Verification Result Pass Submitted …" at bounding box center [875, 363] width 1310 height 727
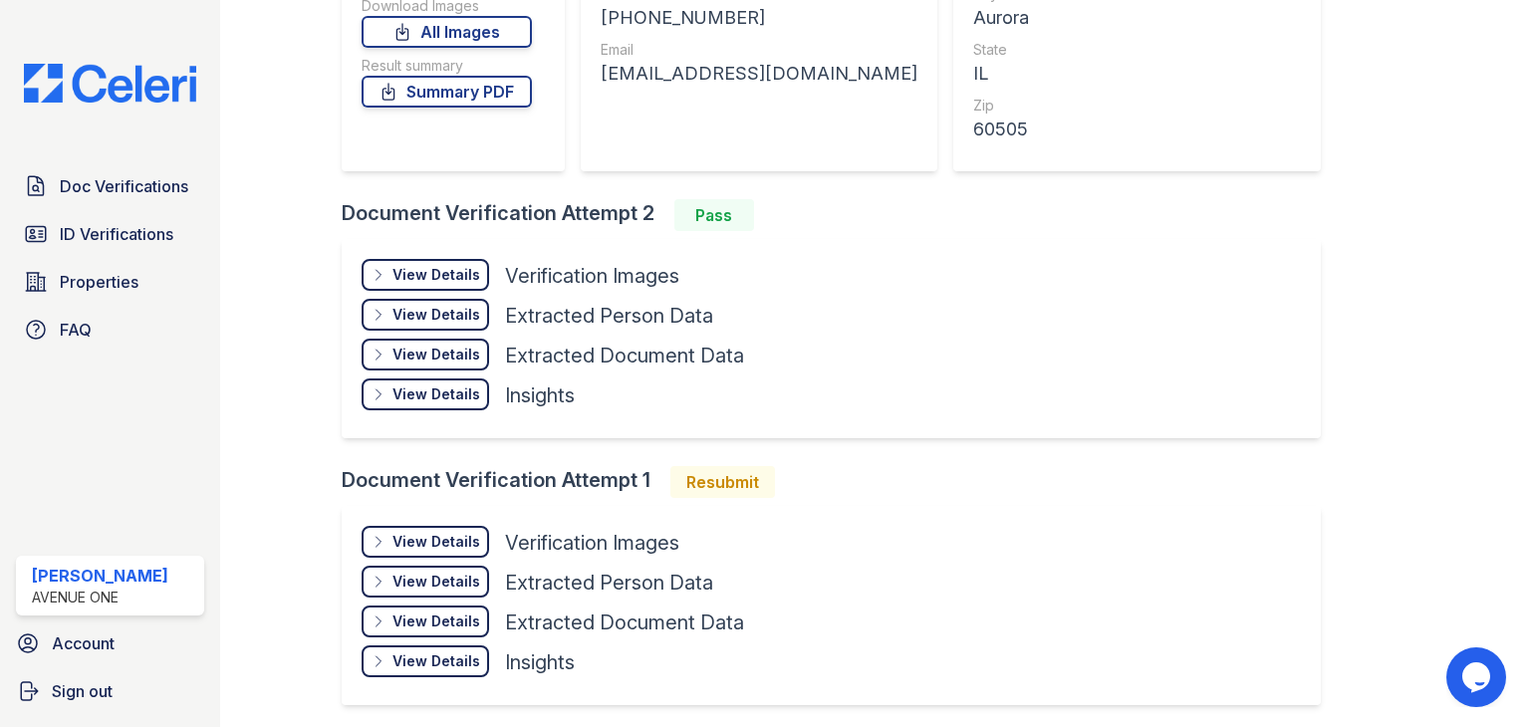
scroll to position [398, 0]
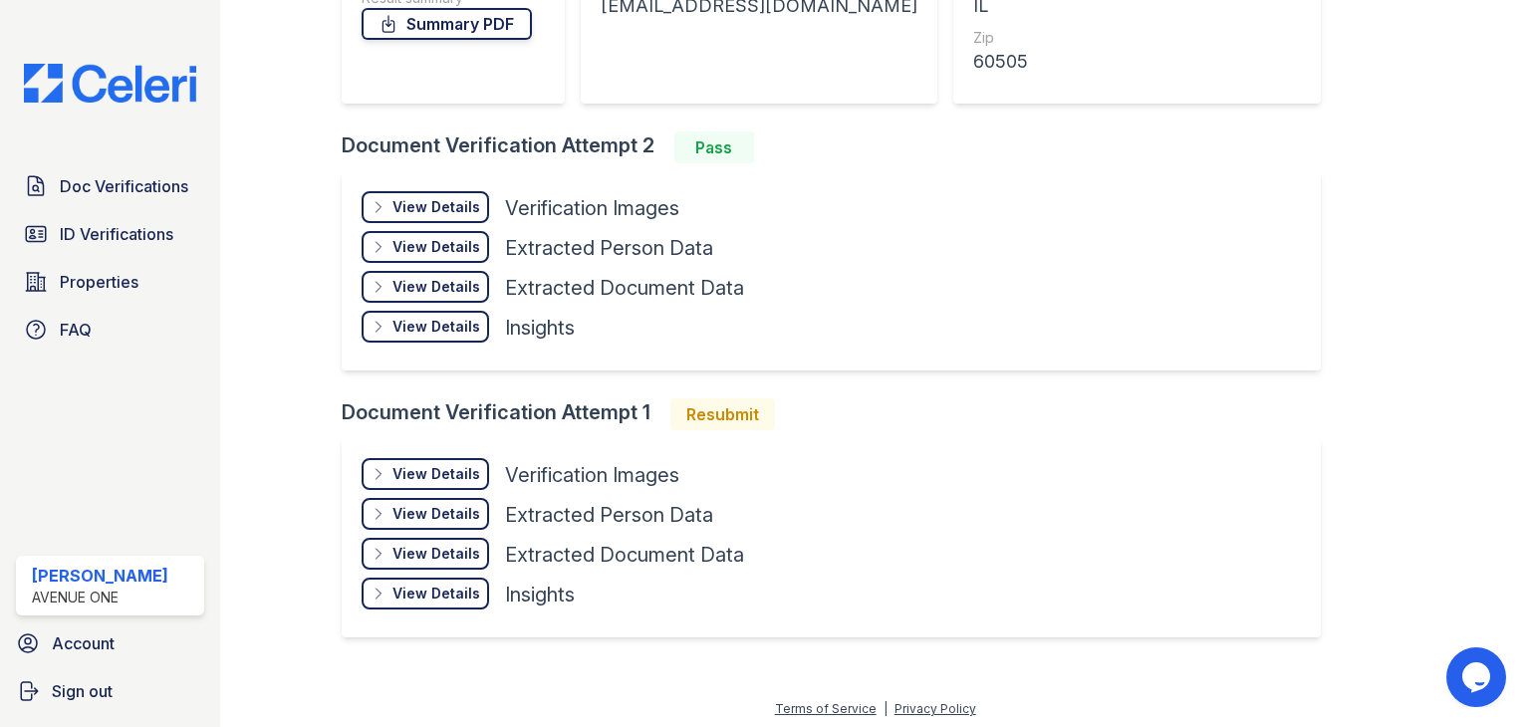
click at [518, 34] on link "Summary PDF" at bounding box center [447, 24] width 170 height 32
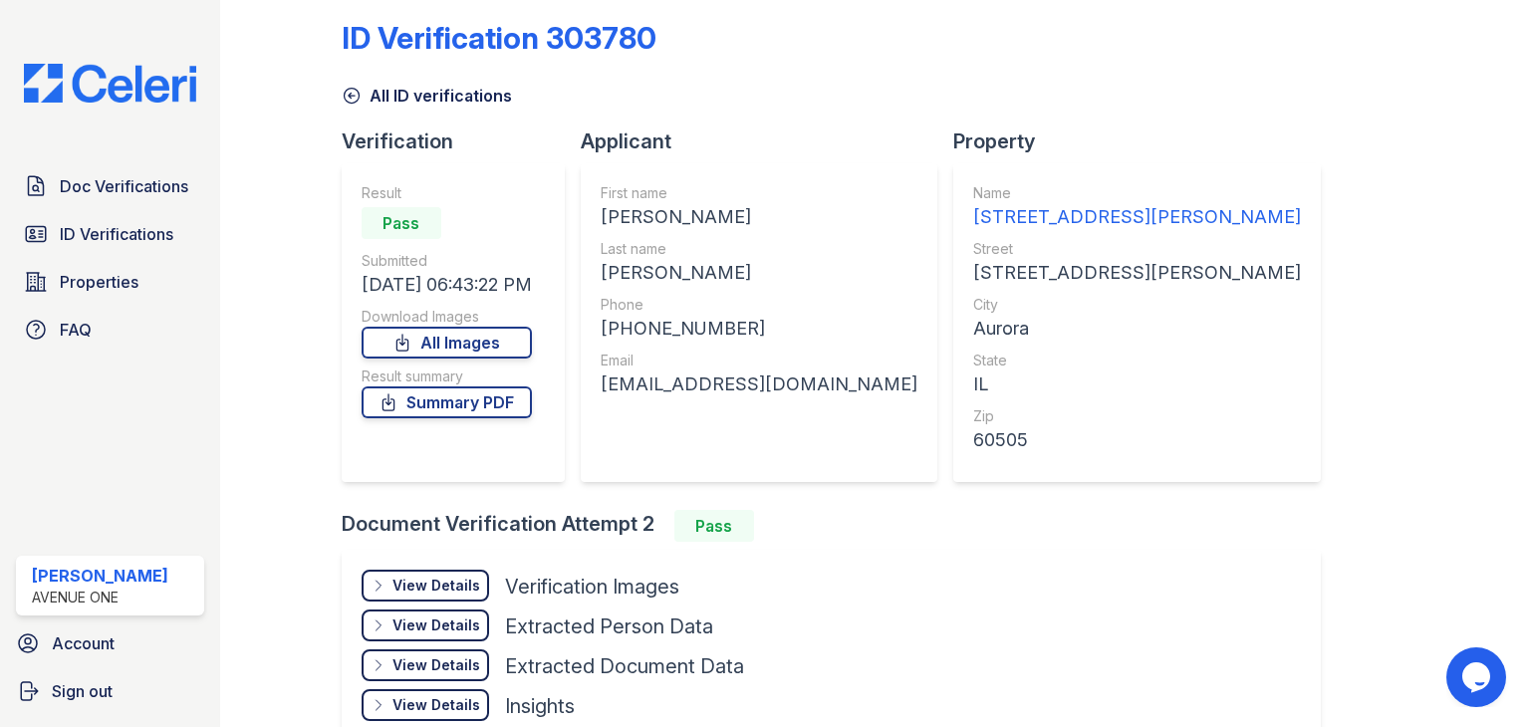
scroll to position [16, 0]
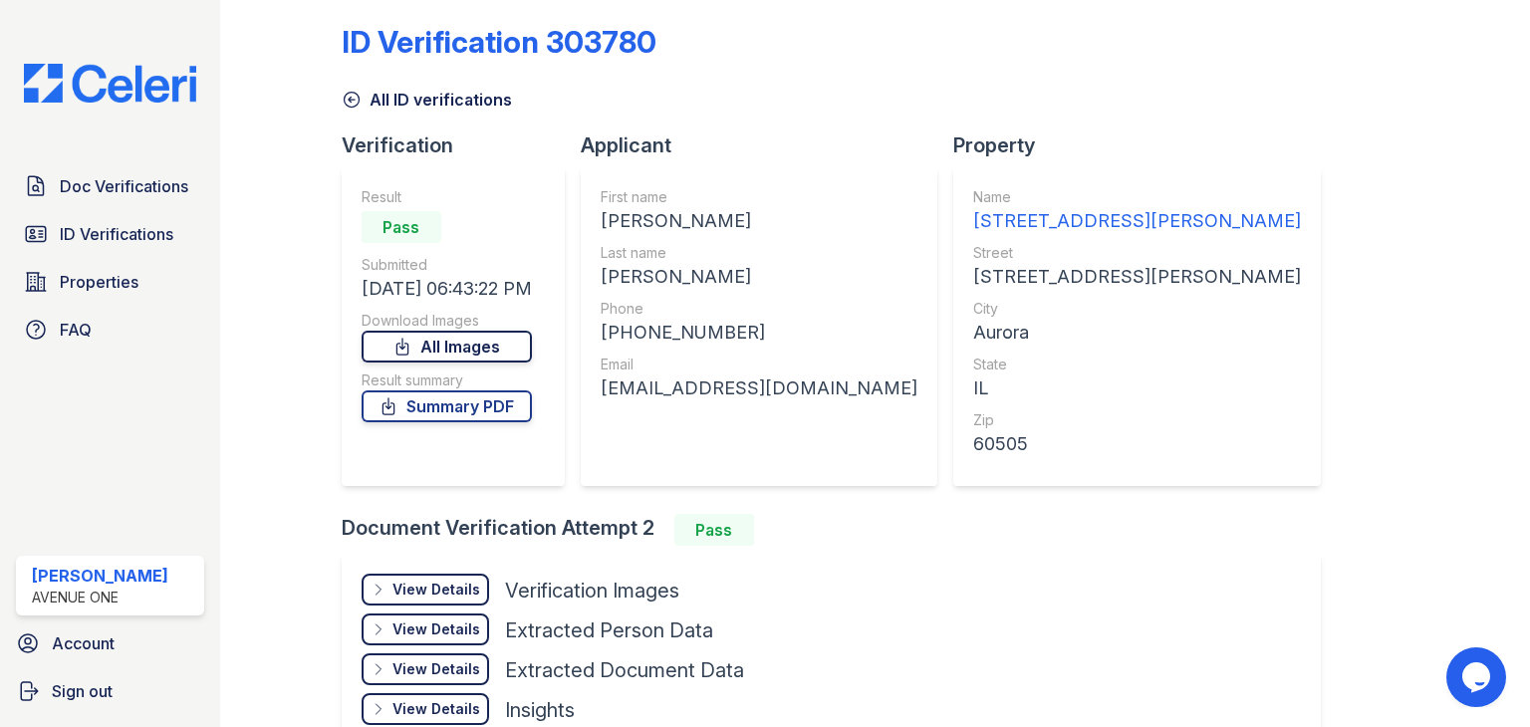
click at [512, 340] on link "All Images" at bounding box center [447, 347] width 170 height 32
click at [1326, 422] on div "ID Verification 303780 All ID verifications Verification Result Pass Submitted …" at bounding box center [876, 520] width 1068 height 1056
click at [1299, 152] on div "ID Verification 303780 All ID verifications Verification Result Pass Submitted …" at bounding box center [876, 520] width 1068 height 1056
click at [1288, 453] on div "ID Verification 303780 All ID verifications Verification Result Pass Submitted …" at bounding box center [876, 520] width 1068 height 1056
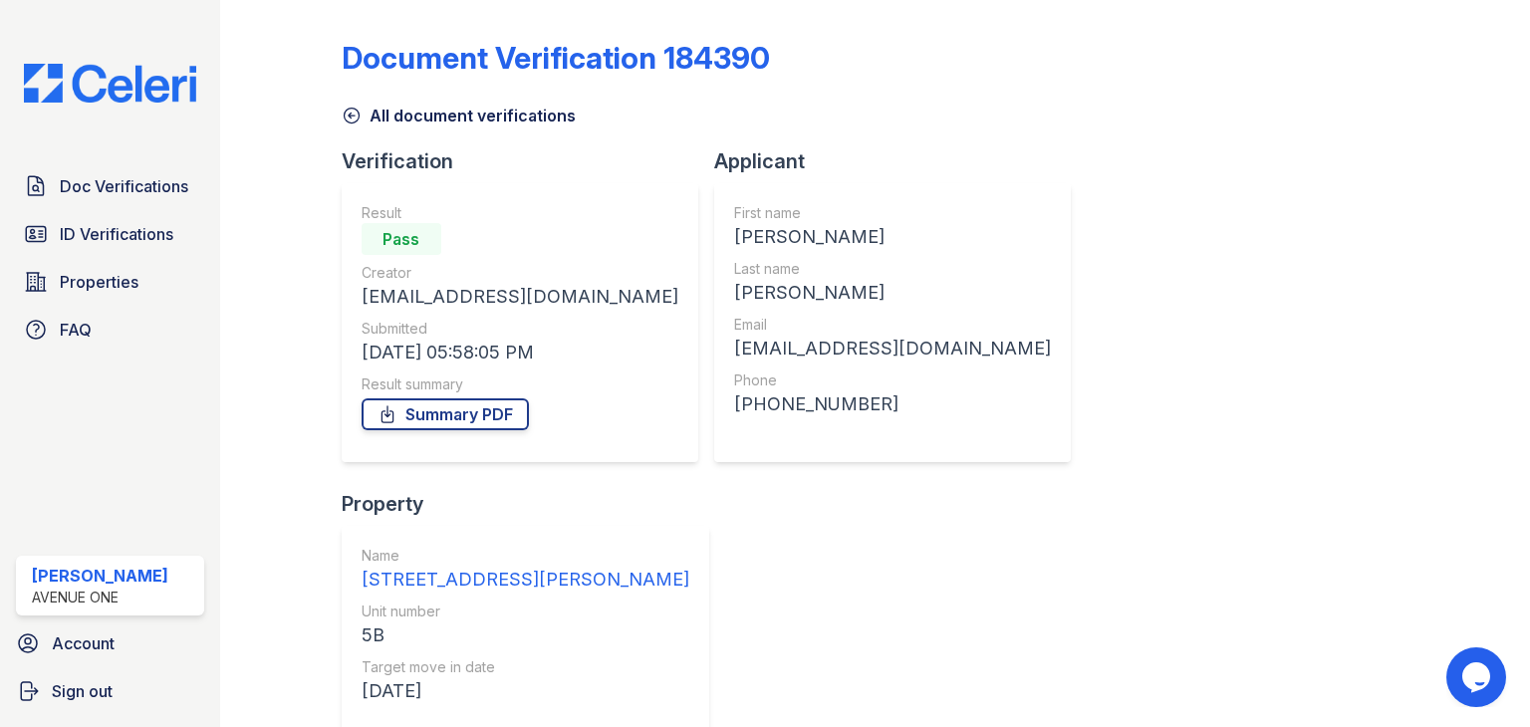
scroll to position [112, 0]
